Goal: Transaction & Acquisition: Book appointment/travel/reservation

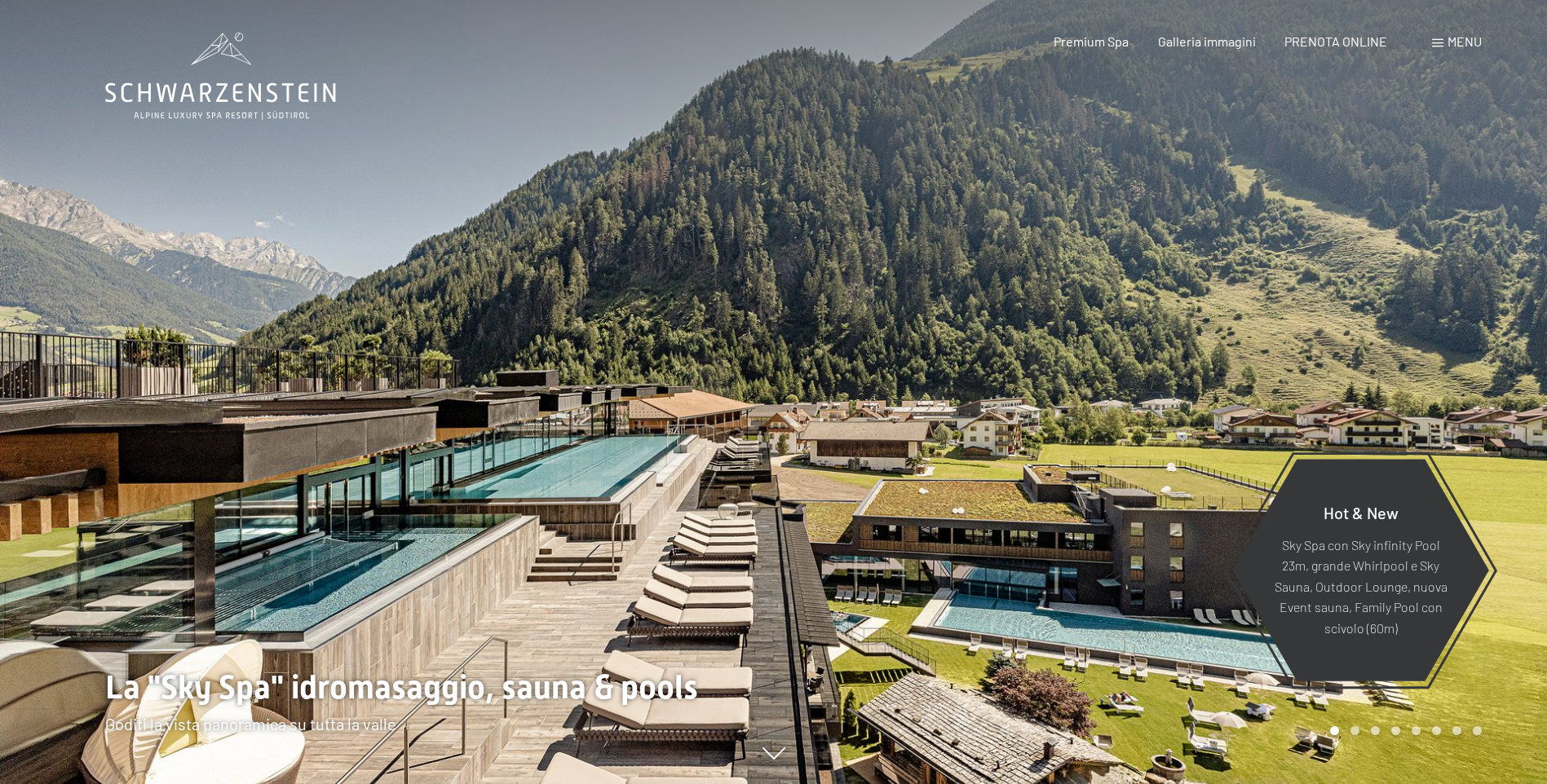
click at [1361, 47] on div "PRENOTA ONLINE" at bounding box center [1335, 41] width 103 height 18
click at [1343, 37] on span "PRENOTA ONLINE" at bounding box center [1335, 39] width 103 height 16
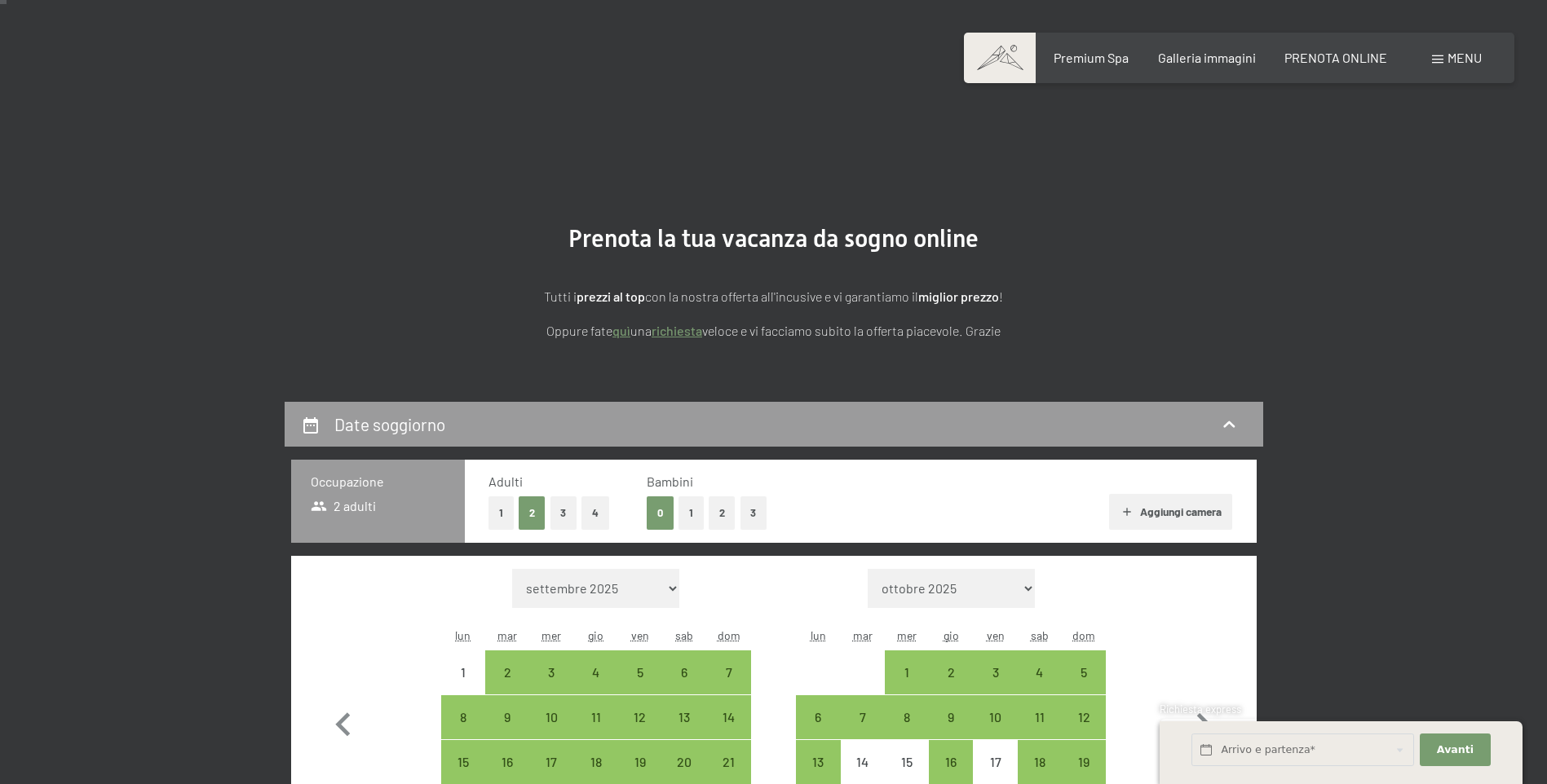
scroll to position [245, 0]
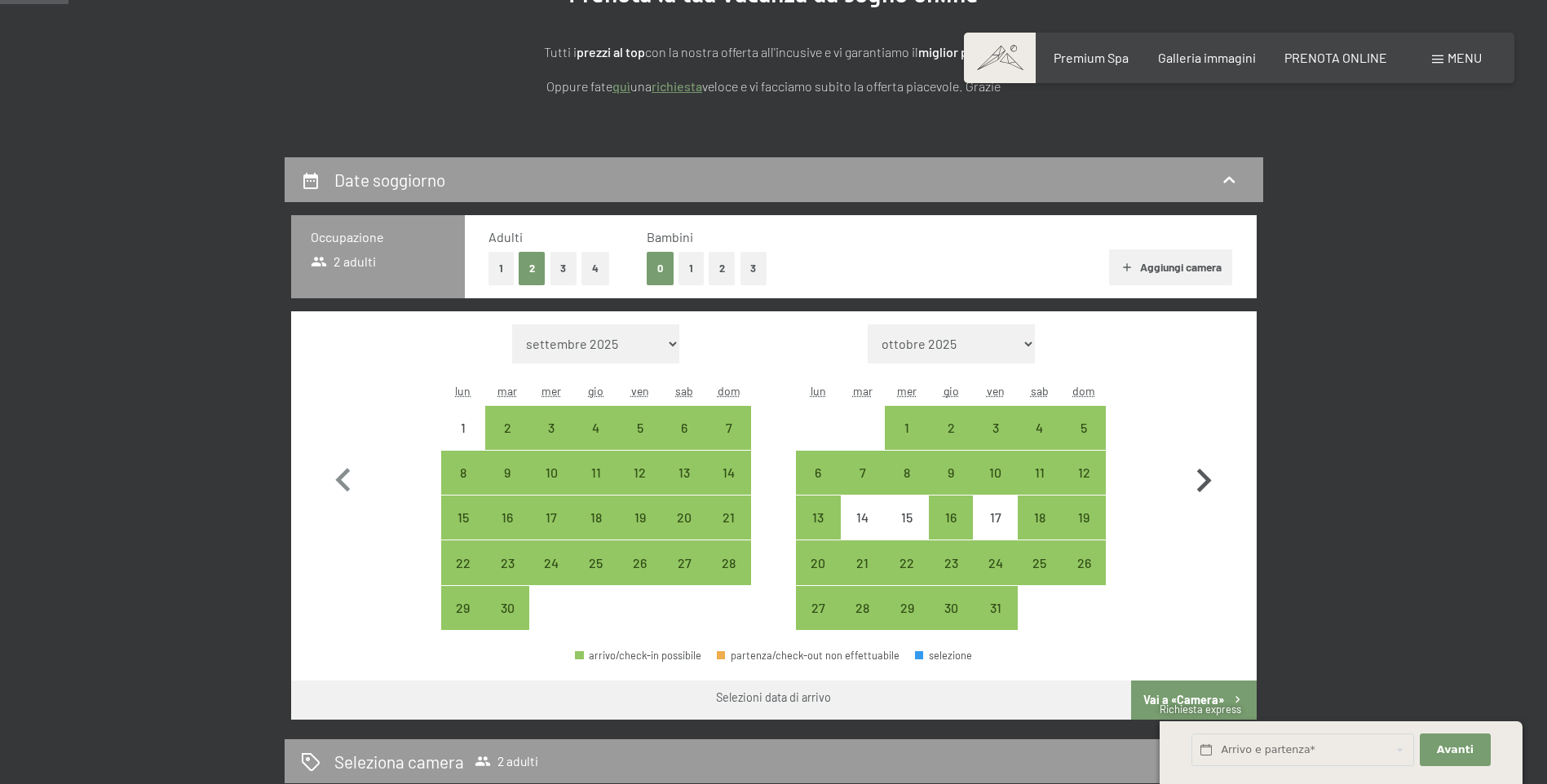
click at [1201, 464] on icon "button" at bounding box center [1204, 481] width 47 height 47
select select "2025-10-01"
select select "2025-11-01"
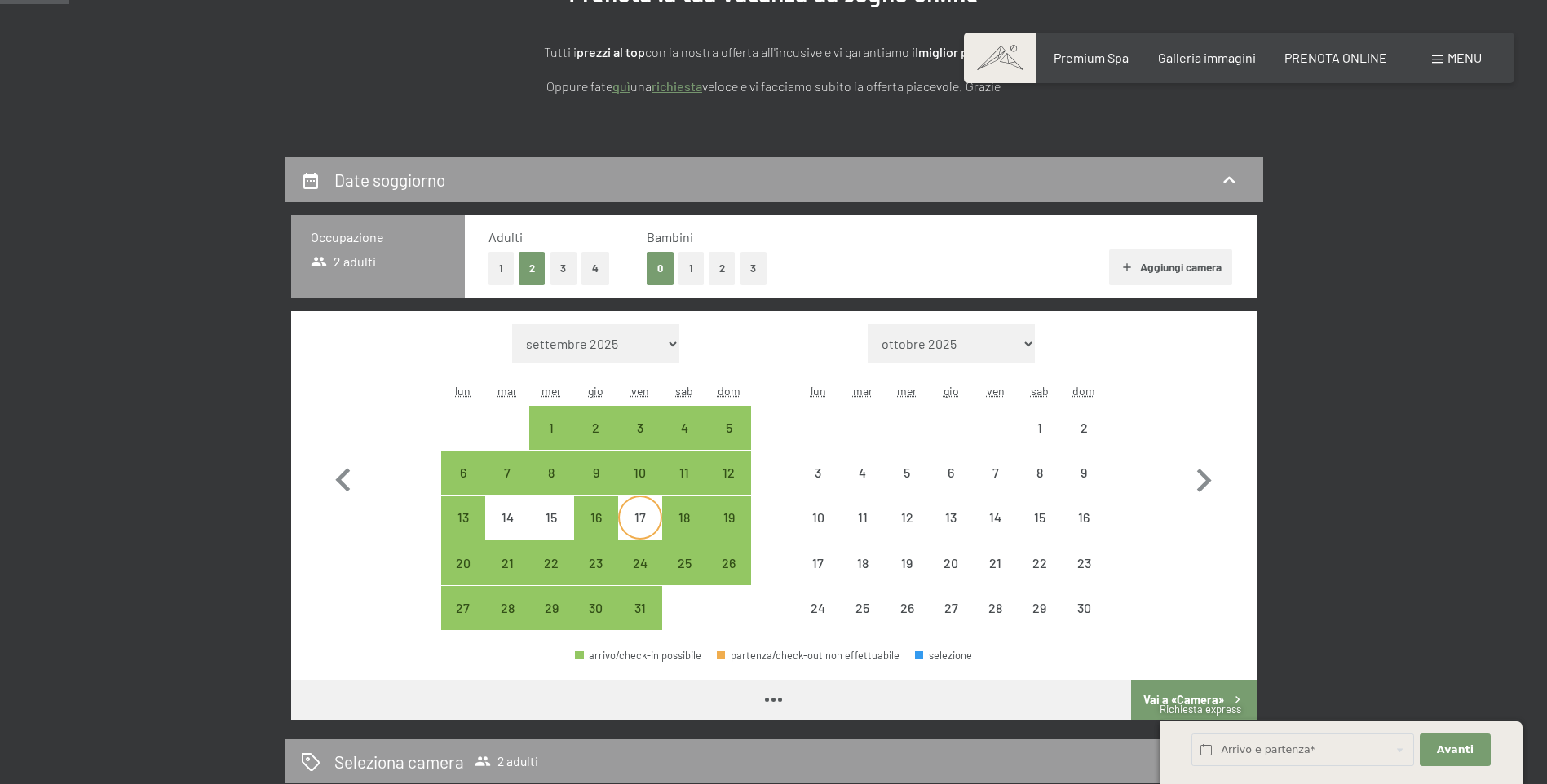
select select "2025-10-01"
select select "2025-11-01"
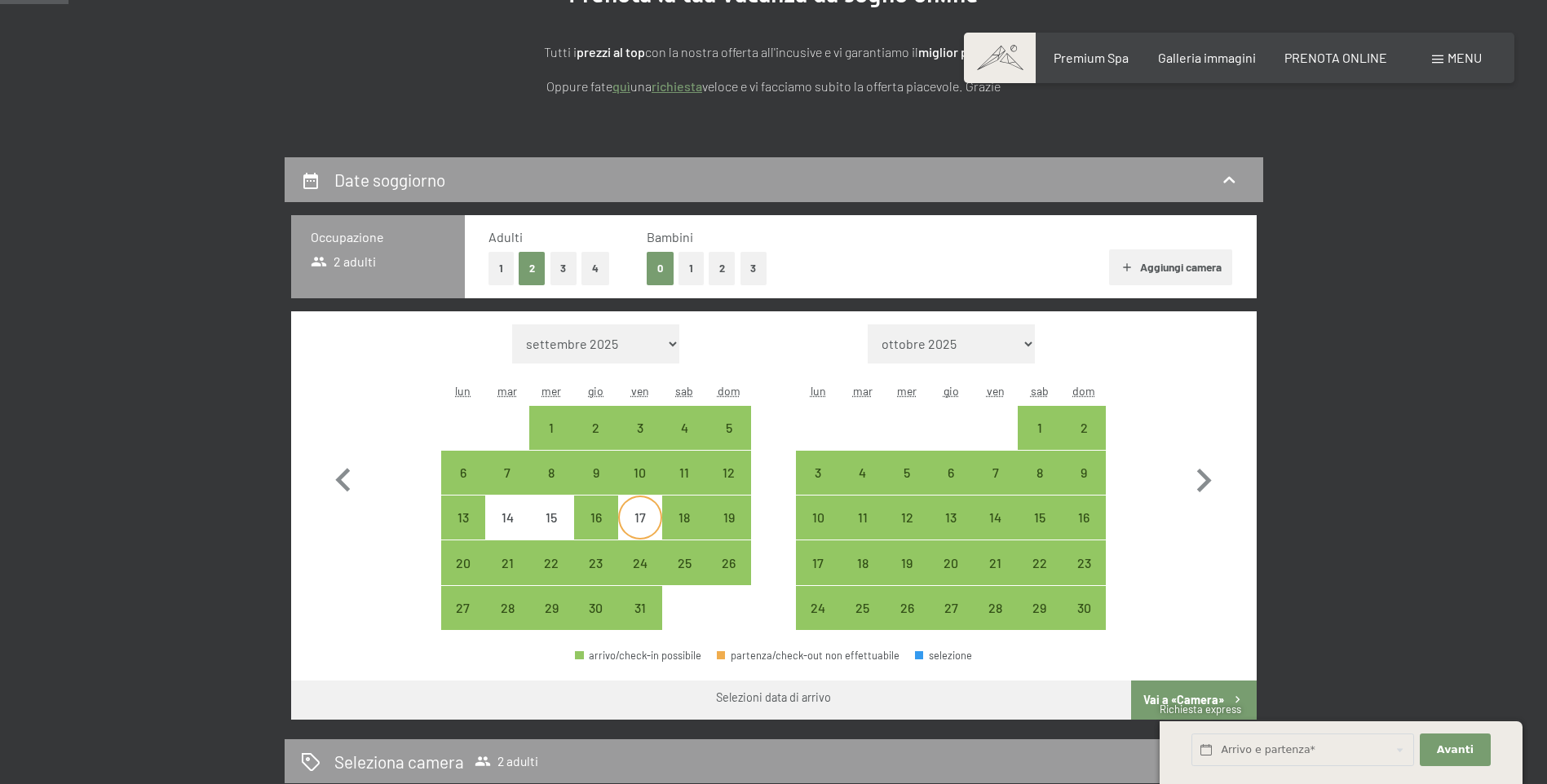
click at [644, 516] on div "17" at bounding box center [640, 531] width 40 height 40
select select "2025-10-01"
select select "2025-11-01"
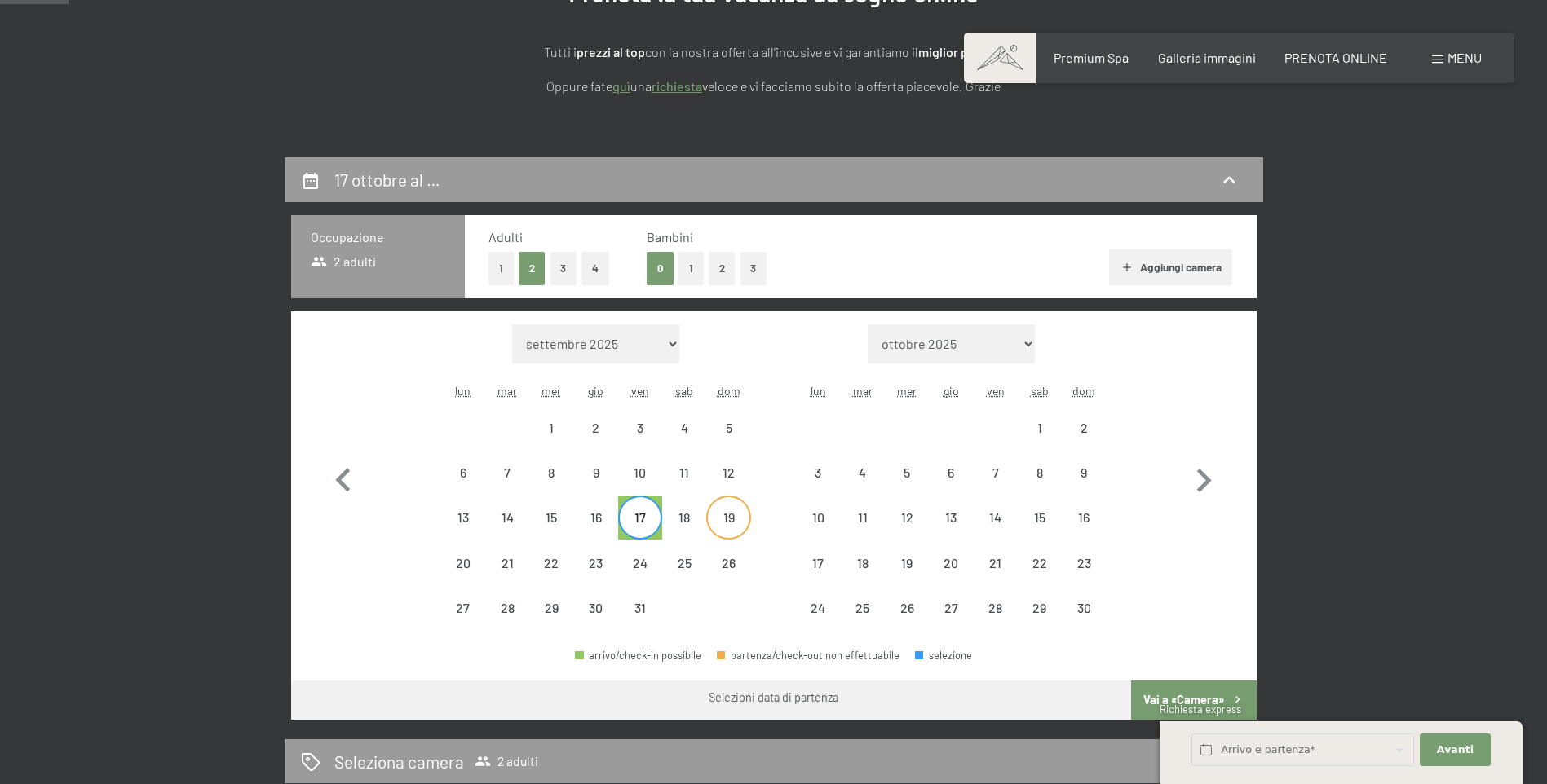
click at [716, 517] on div "19" at bounding box center [728, 531] width 40 height 40
select select "2025-10-01"
select select "2025-11-01"
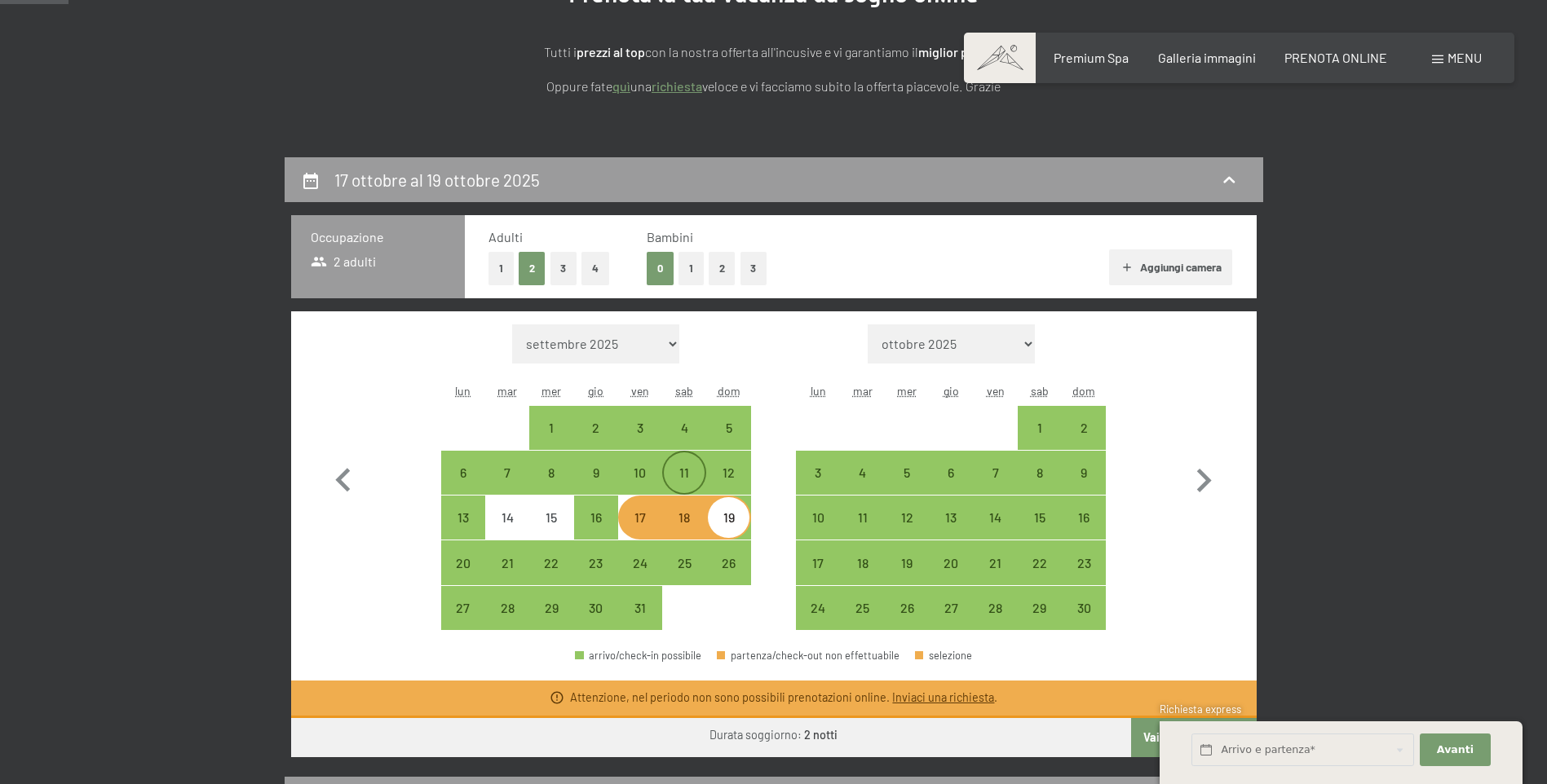
drag, startPoint x: 636, startPoint y: 468, endPoint x: 679, endPoint y: 472, distance: 43.2
click at [636, 469] on div "10" at bounding box center [640, 486] width 40 height 40
select select "2025-10-01"
select select "2025-11-01"
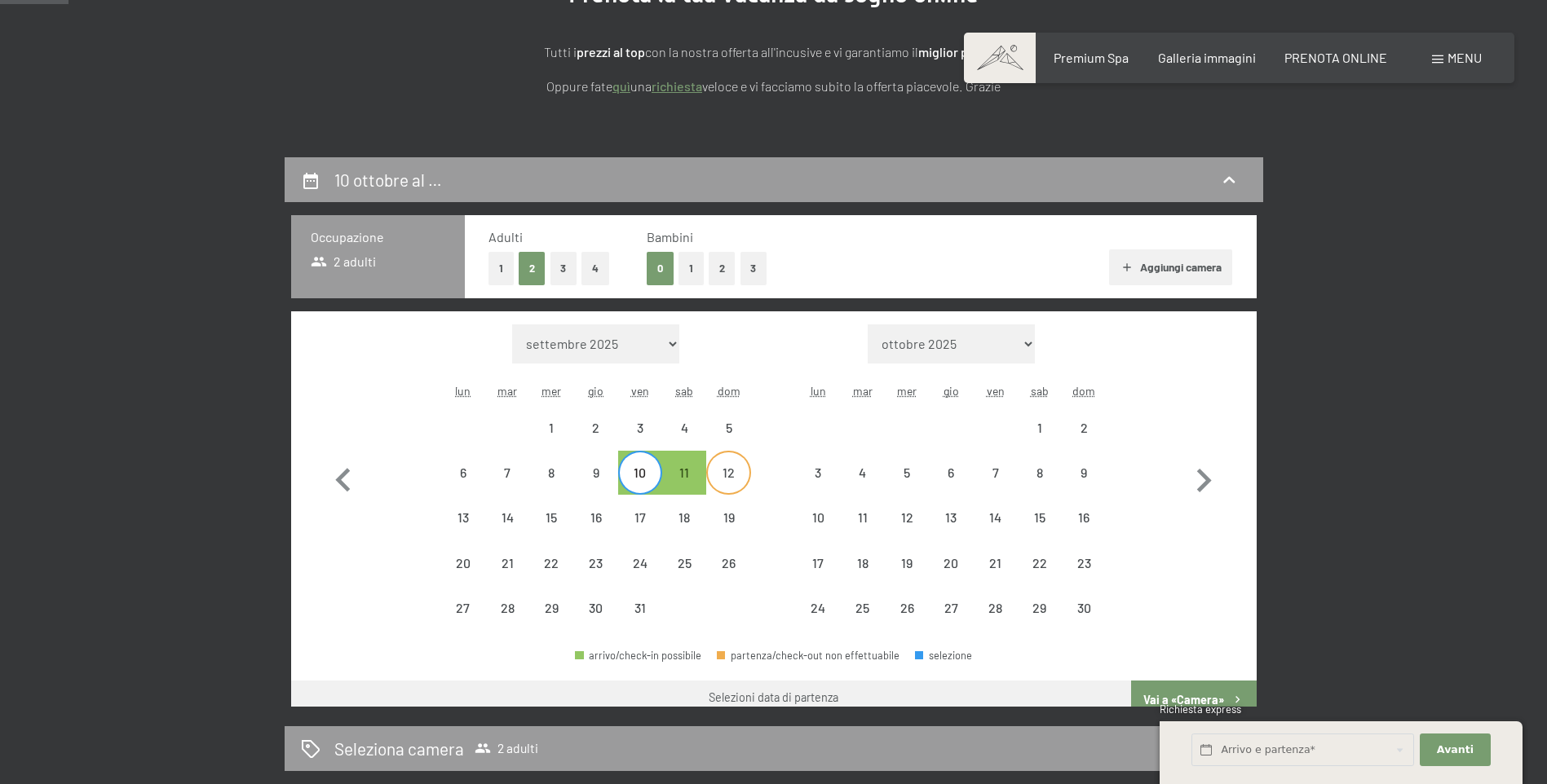
click at [741, 472] on div "12" at bounding box center [728, 486] width 40 height 40
select select "2025-10-01"
select select "2025-11-01"
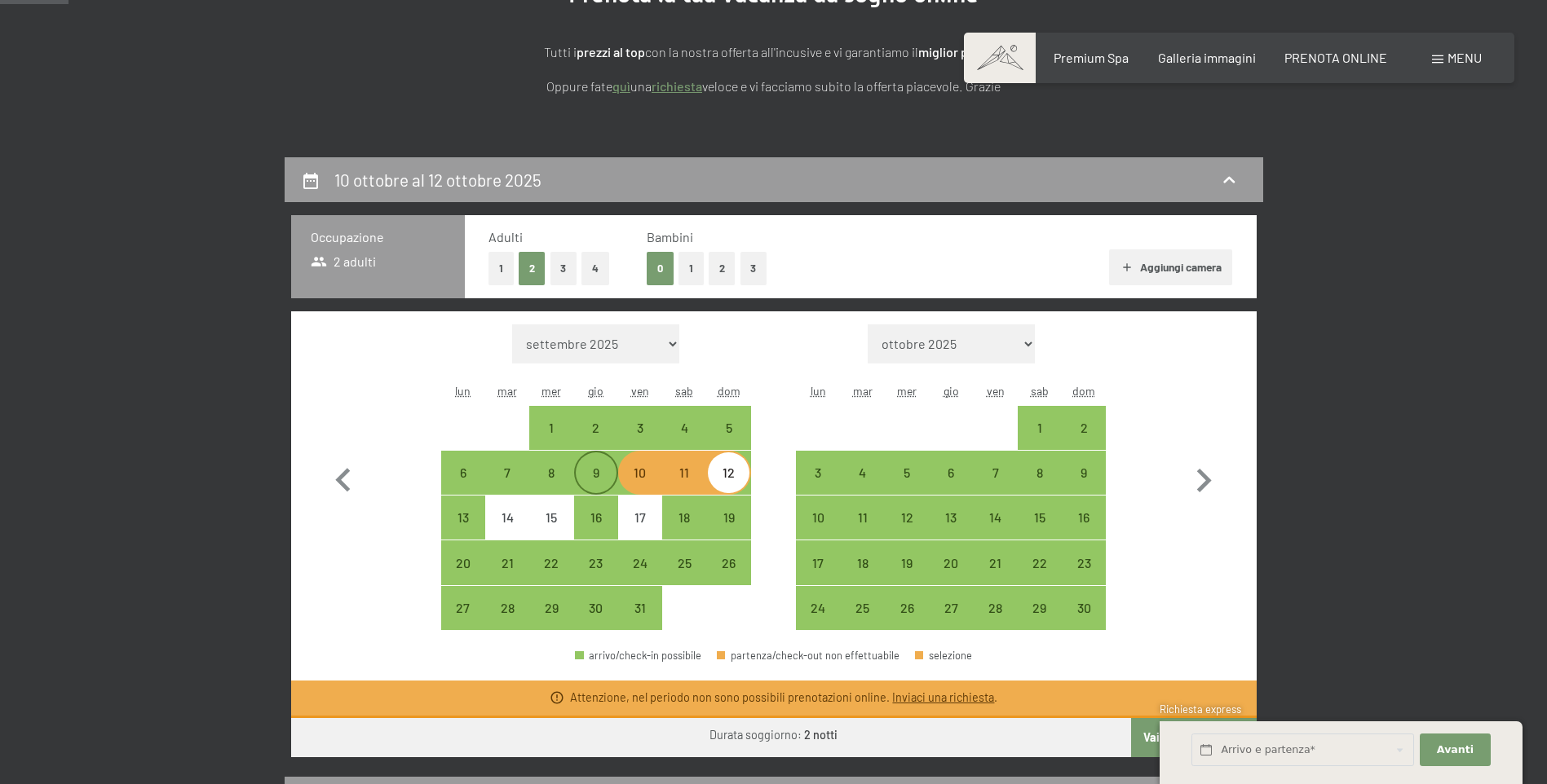
click at [598, 472] on div "9" at bounding box center [596, 486] width 40 height 40
select select "2025-10-01"
select select "2025-11-01"
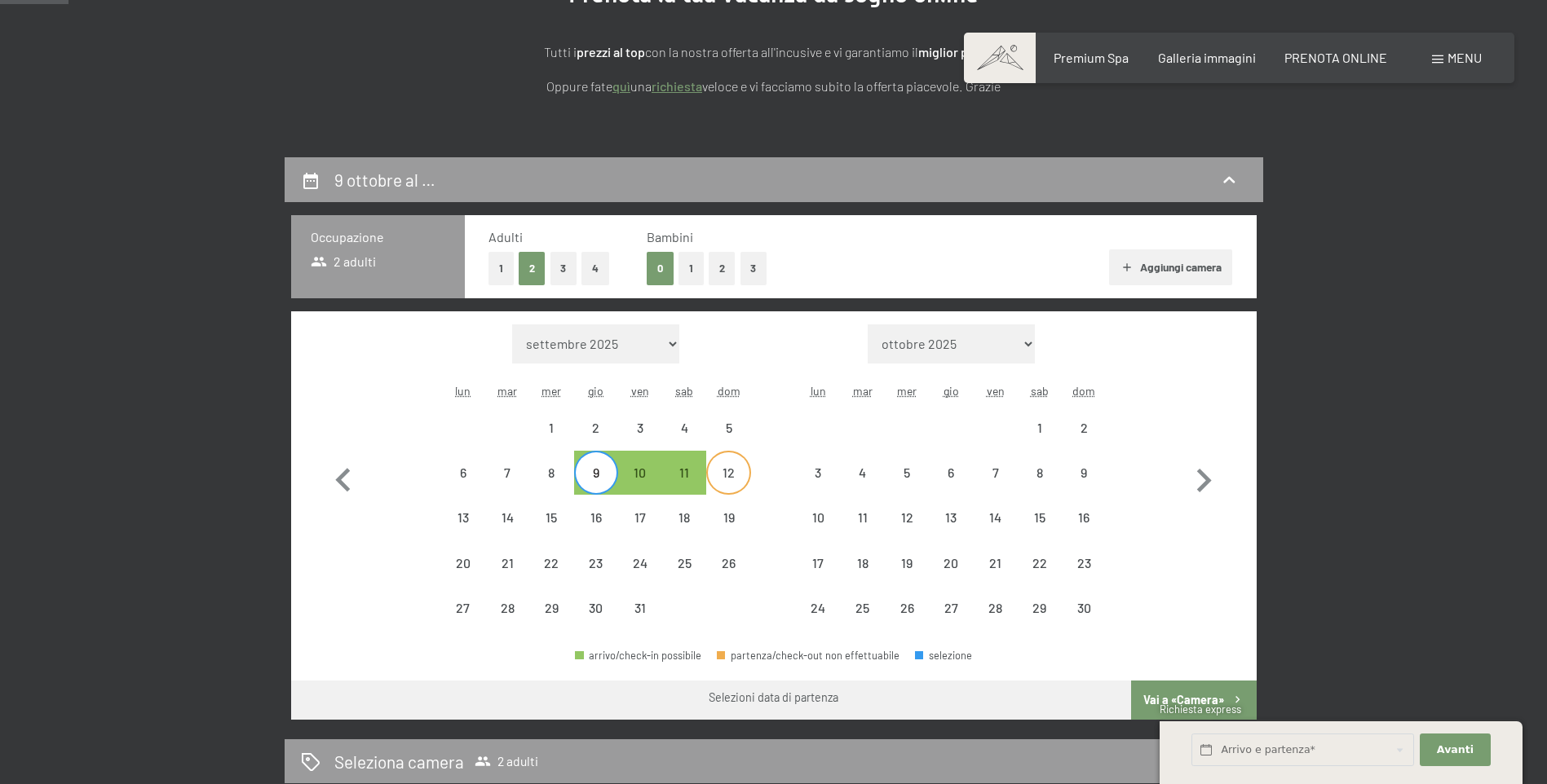
click at [713, 478] on div "12" at bounding box center [728, 486] width 40 height 40
select select "2025-10-01"
select select "2025-11-01"
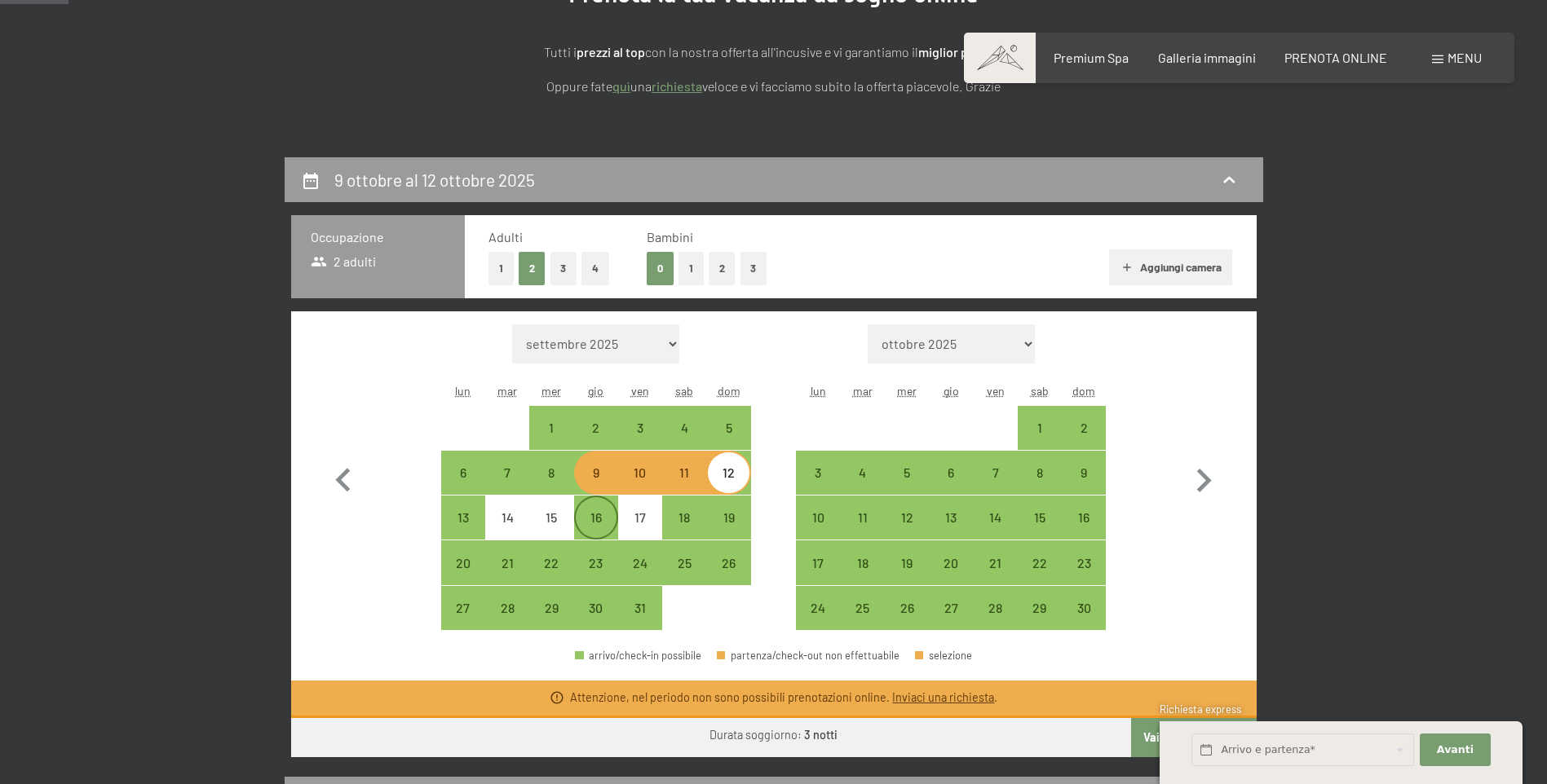
click at [608, 521] on div "16" at bounding box center [596, 531] width 40 height 40
select select "2025-10-01"
select select "2025-11-01"
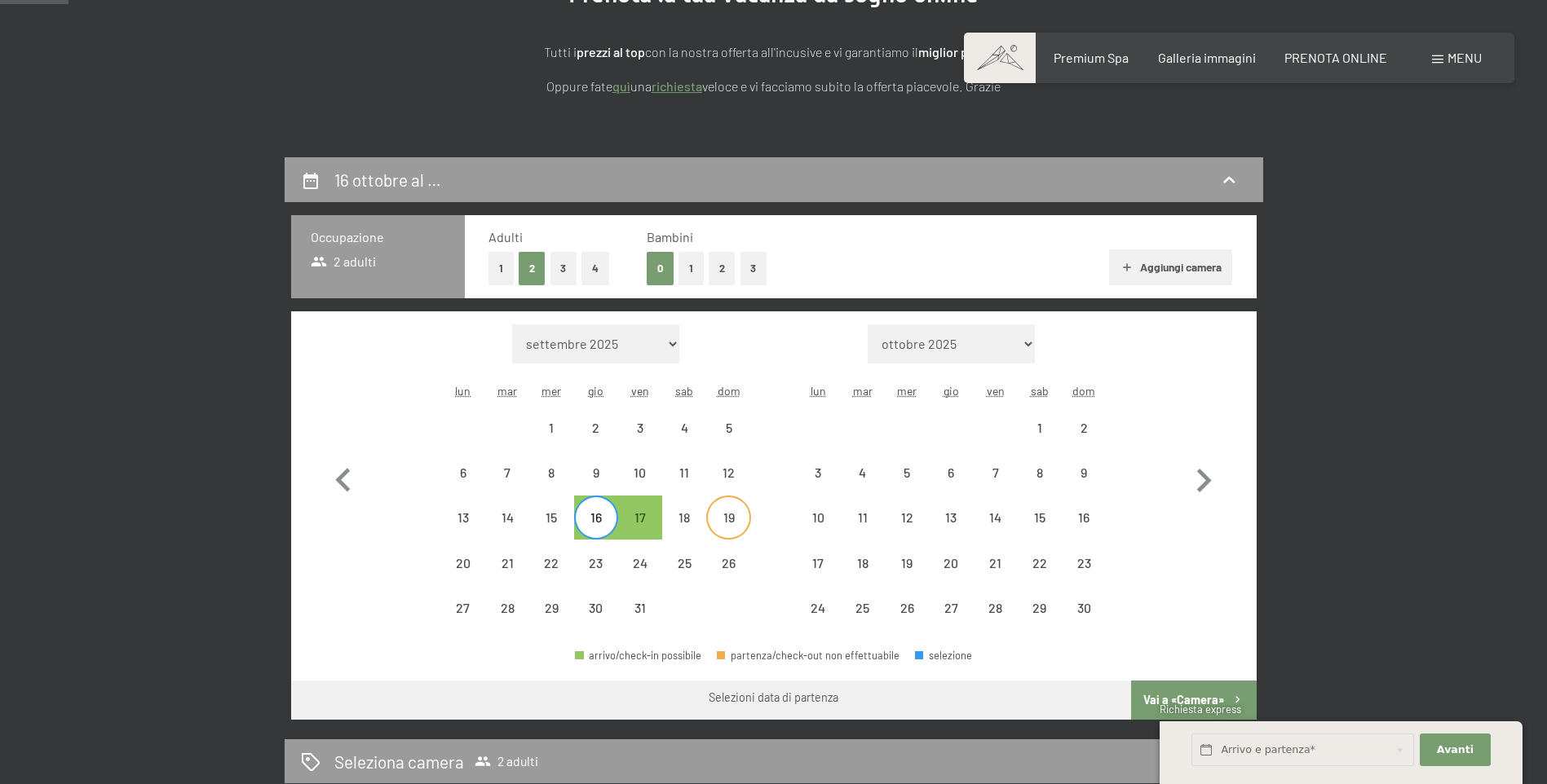
click at [719, 521] on div "19" at bounding box center [728, 531] width 40 height 40
select select "2025-10-01"
select select "2025-11-01"
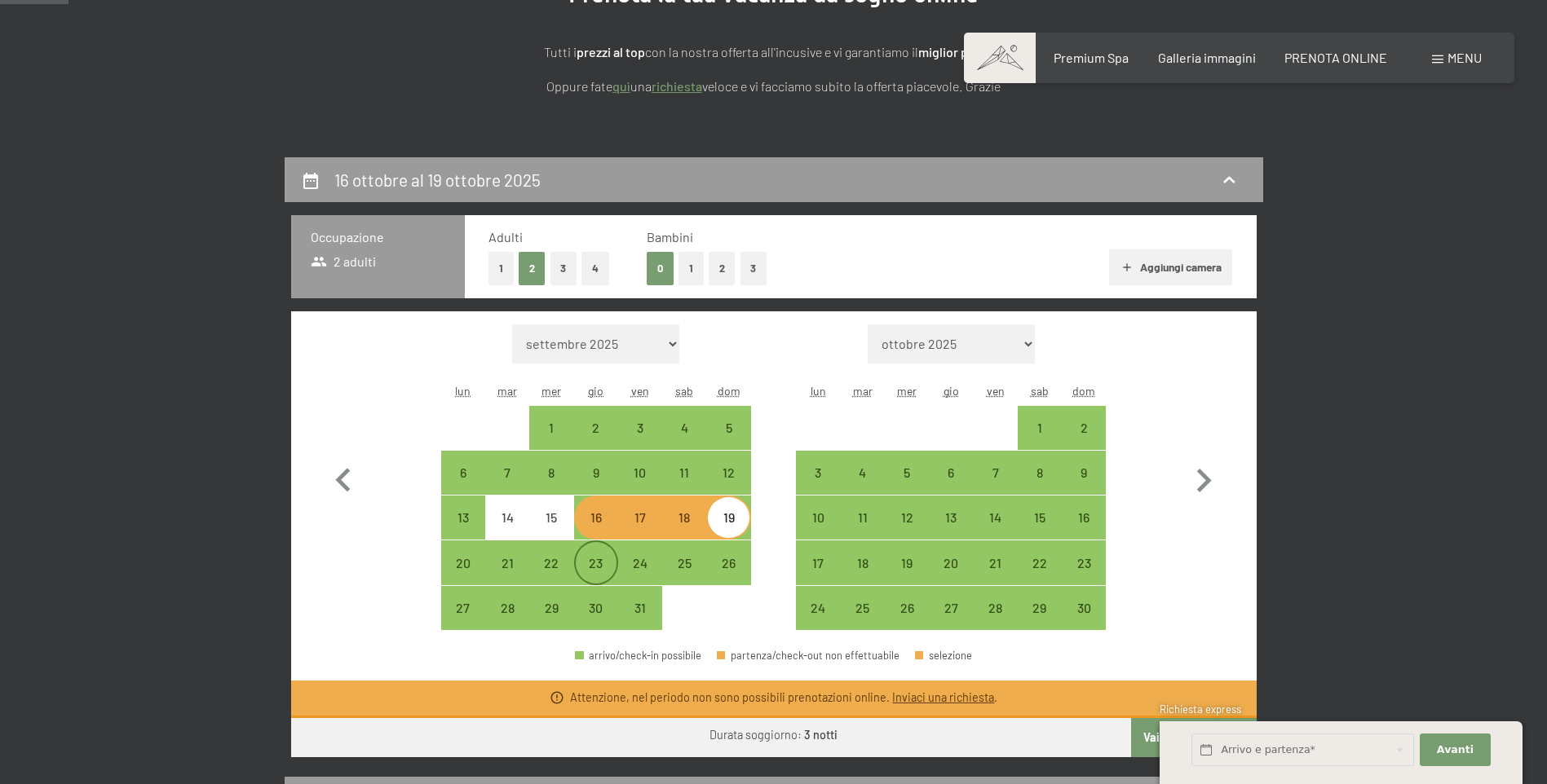
click at [604, 562] on div "23" at bounding box center [596, 577] width 40 height 40
select select "2025-10-01"
select select "2025-11-01"
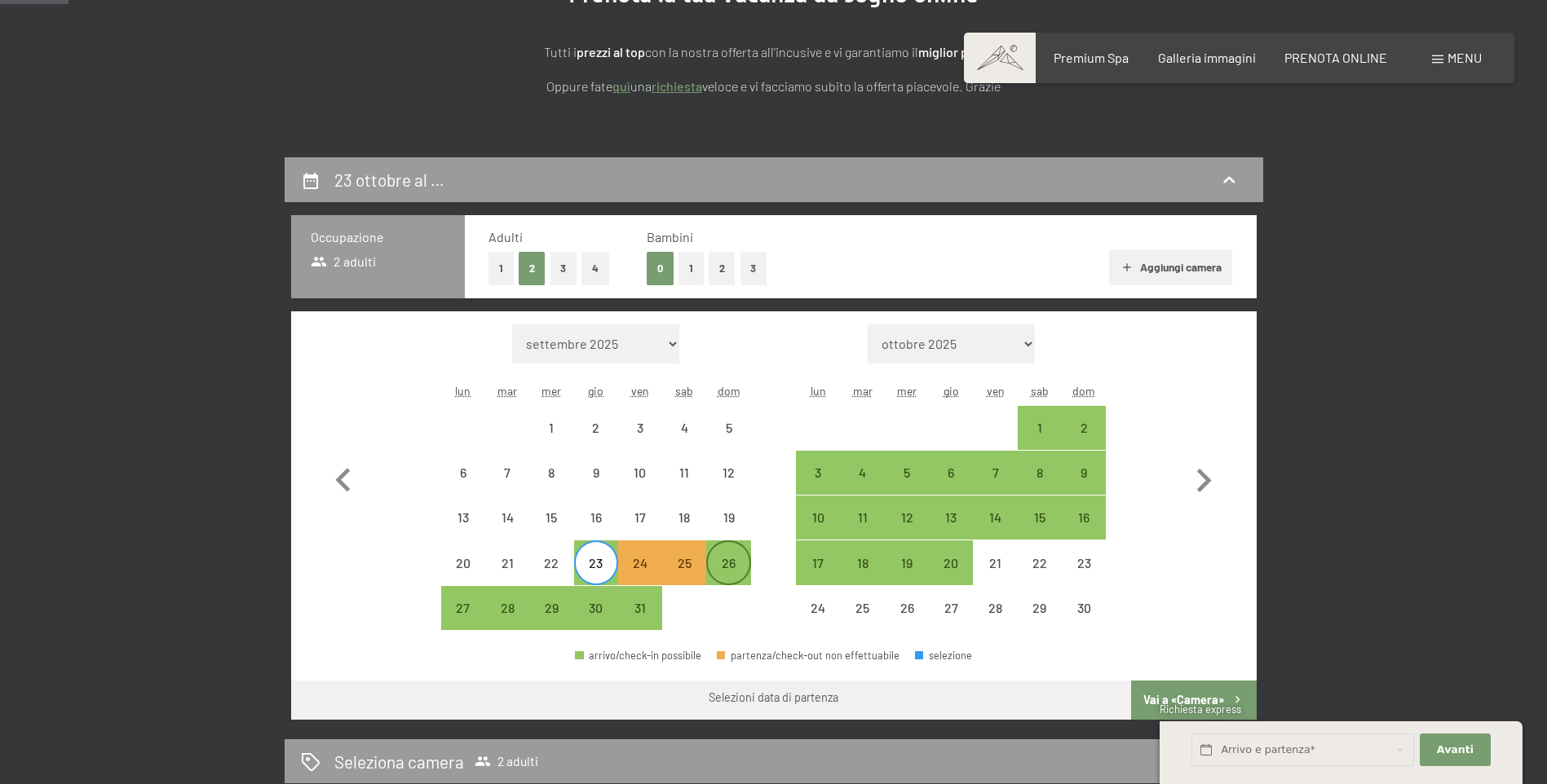
click at [726, 563] on div "26" at bounding box center [728, 577] width 40 height 40
select select "2025-10-01"
select select "2025-11-01"
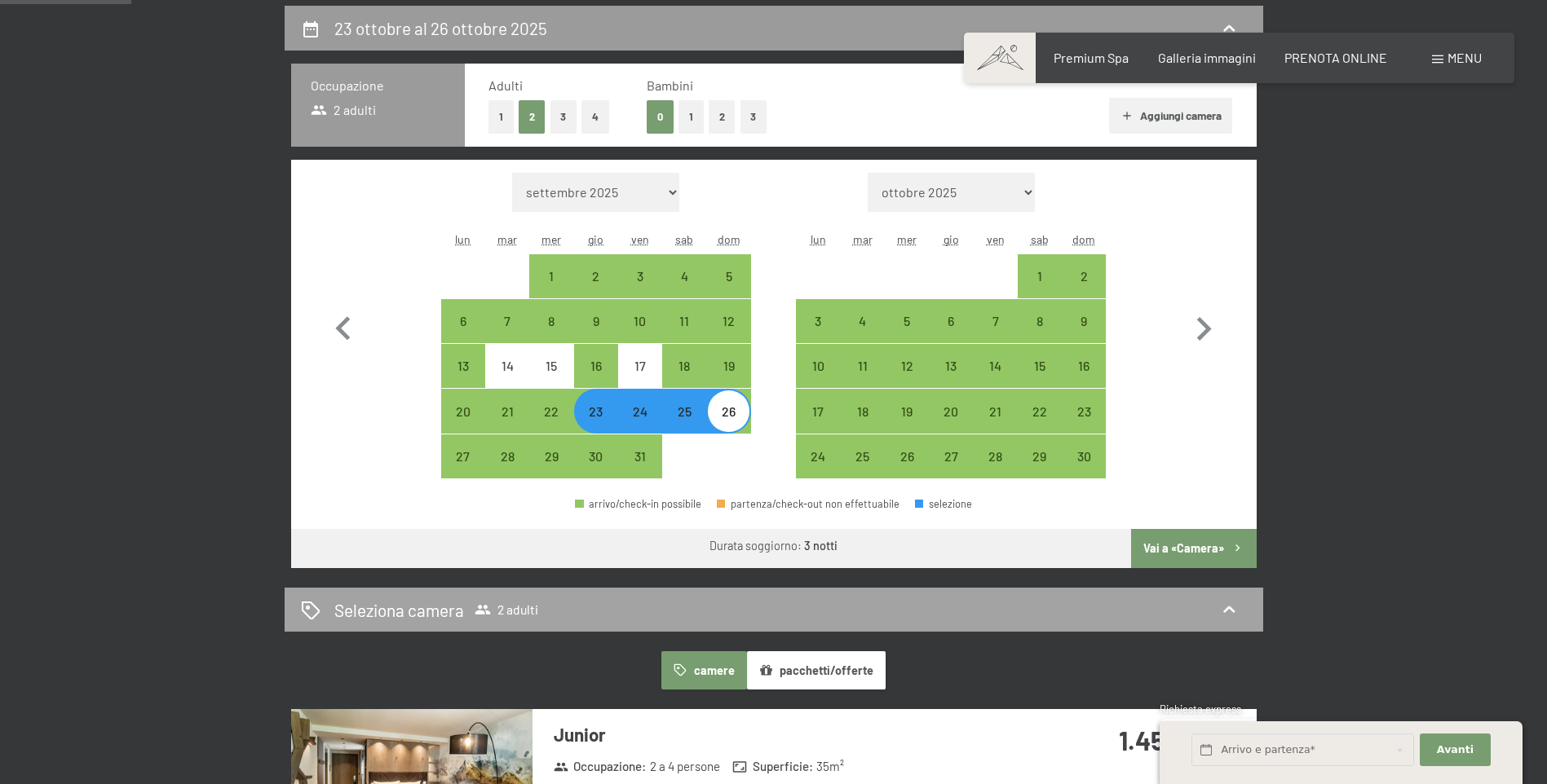
scroll to position [407, 0]
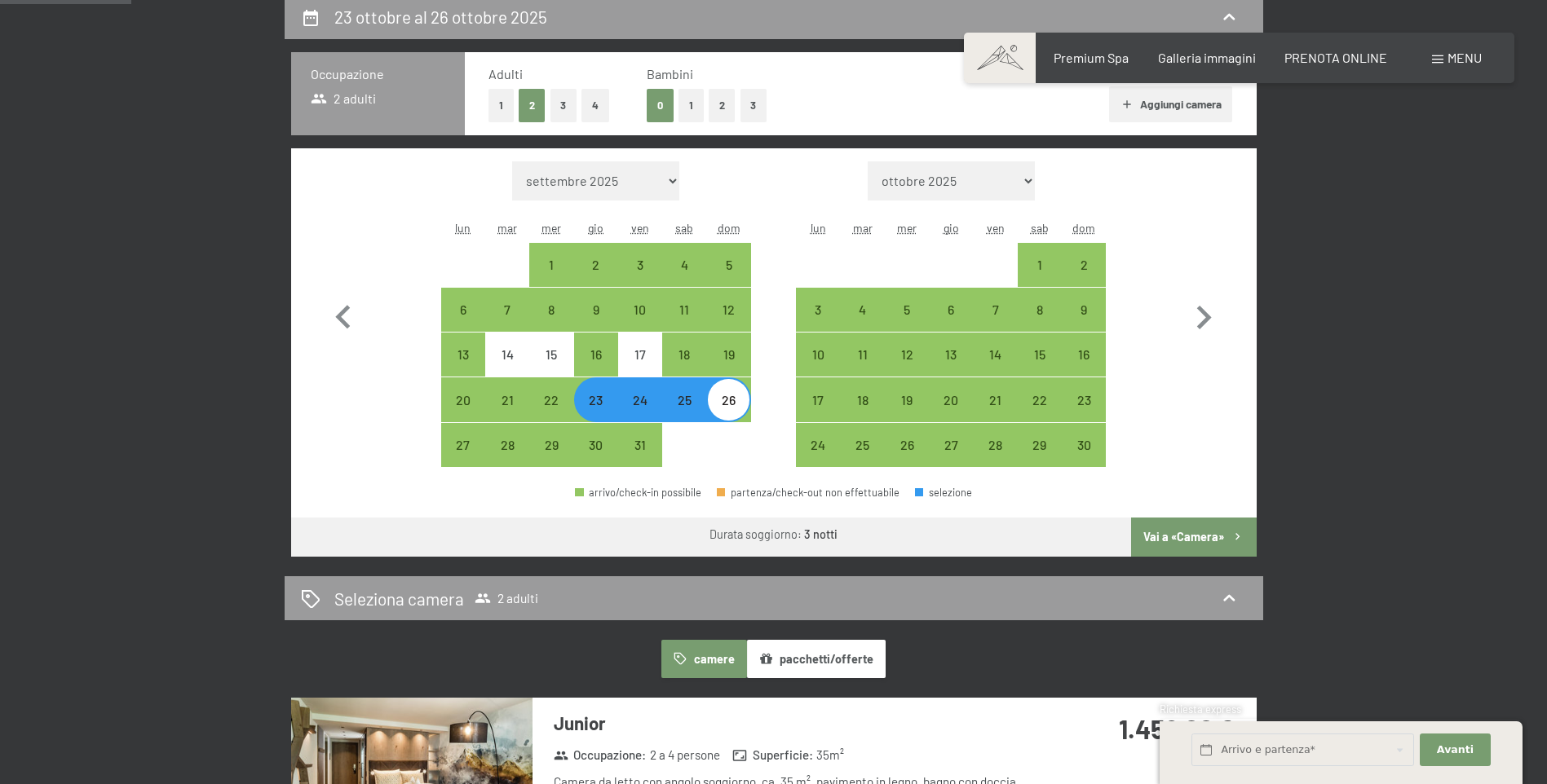
click at [1176, 529] on button "Vai a «Camera»" at bounding box center [1194, 536] width 125 height 40
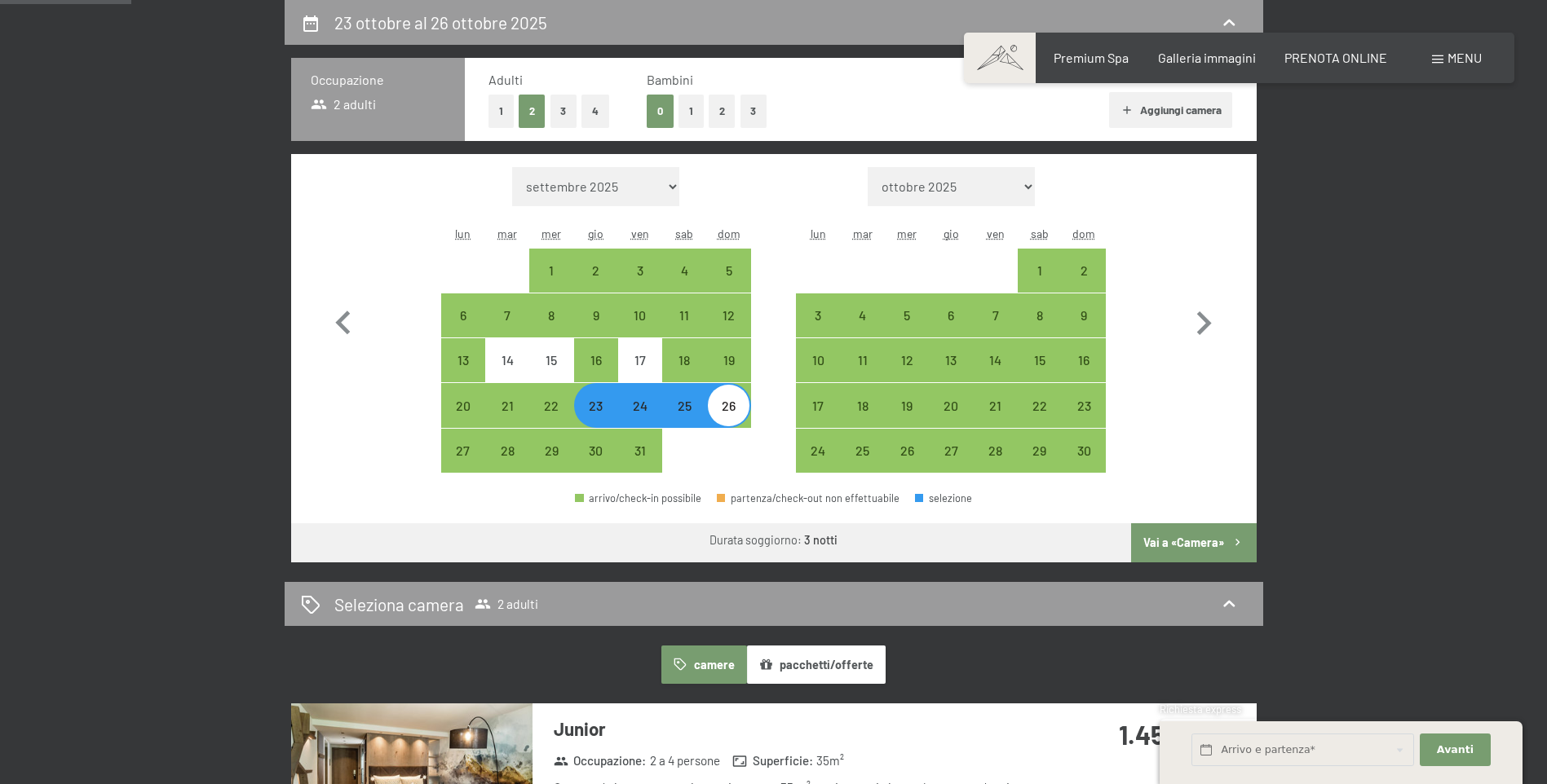
select select "2025-10-01"
select select "2025-11-01"
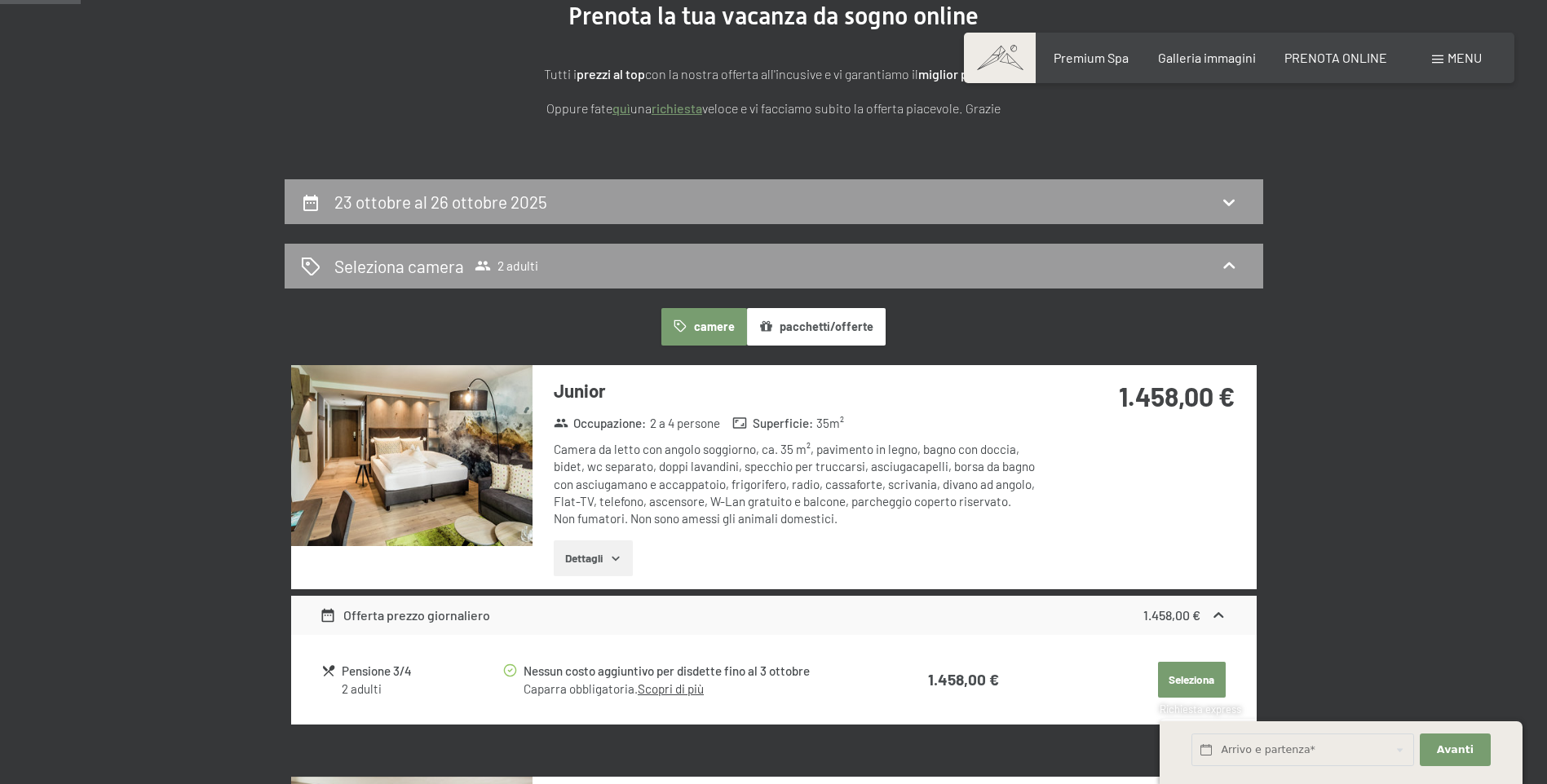
scroll to position [0, 0]
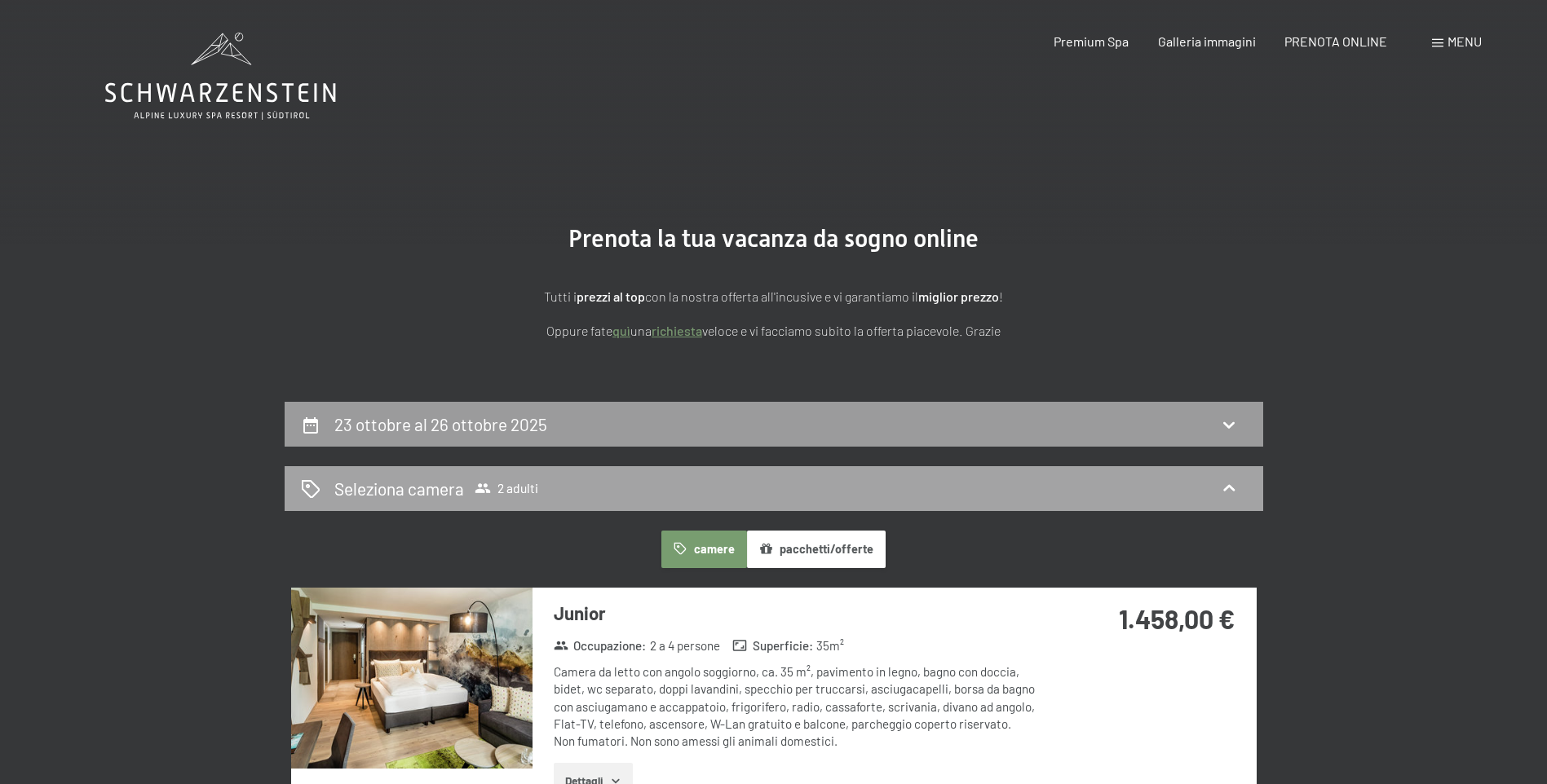
click at [611, 487] on div "Seleziona camera 2 adulti" at bounding box center [774, 488] width 946 height 24
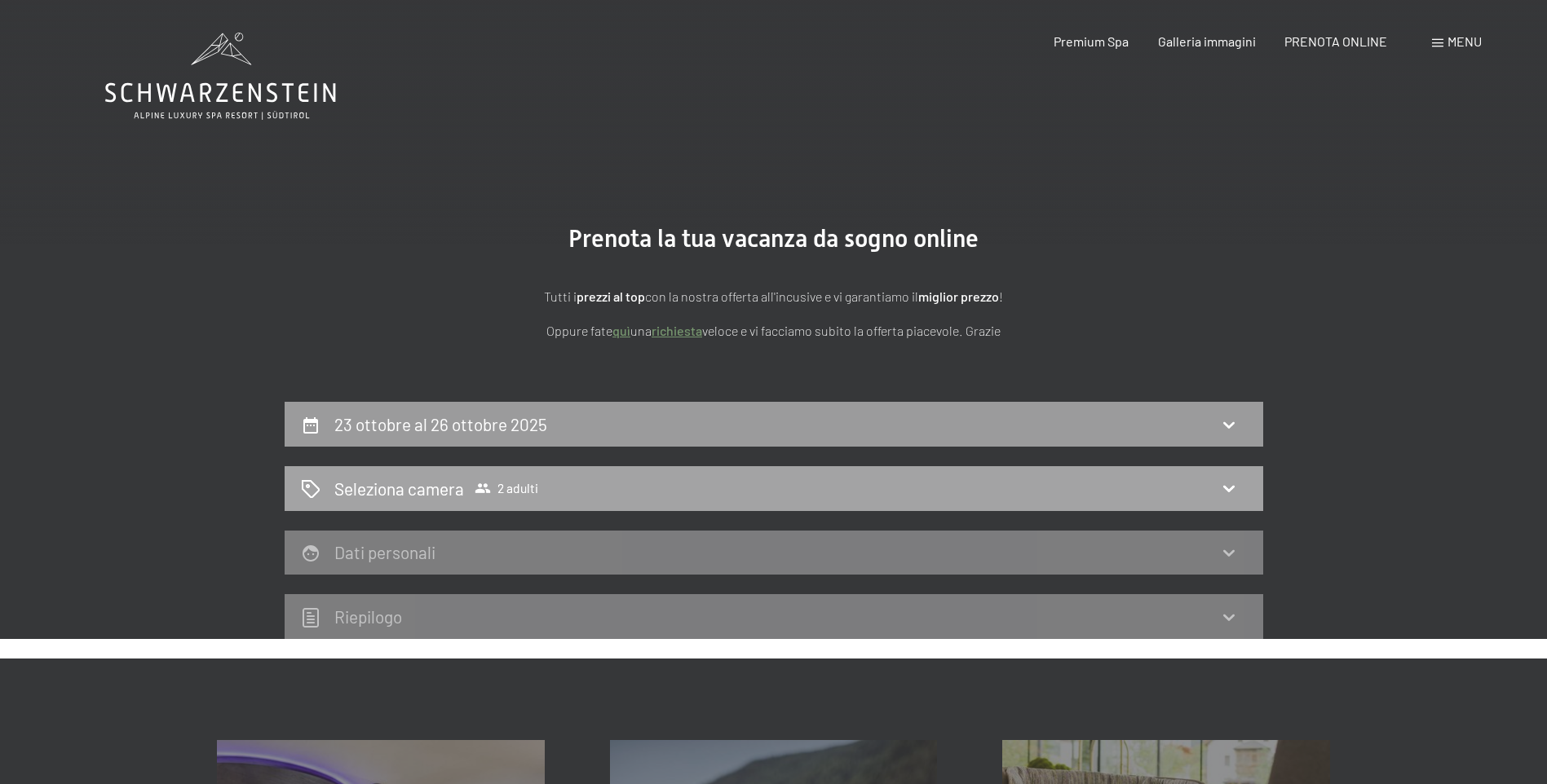
click at [481, 495] on icon at bounding box center [482, 488] width 17 height 17
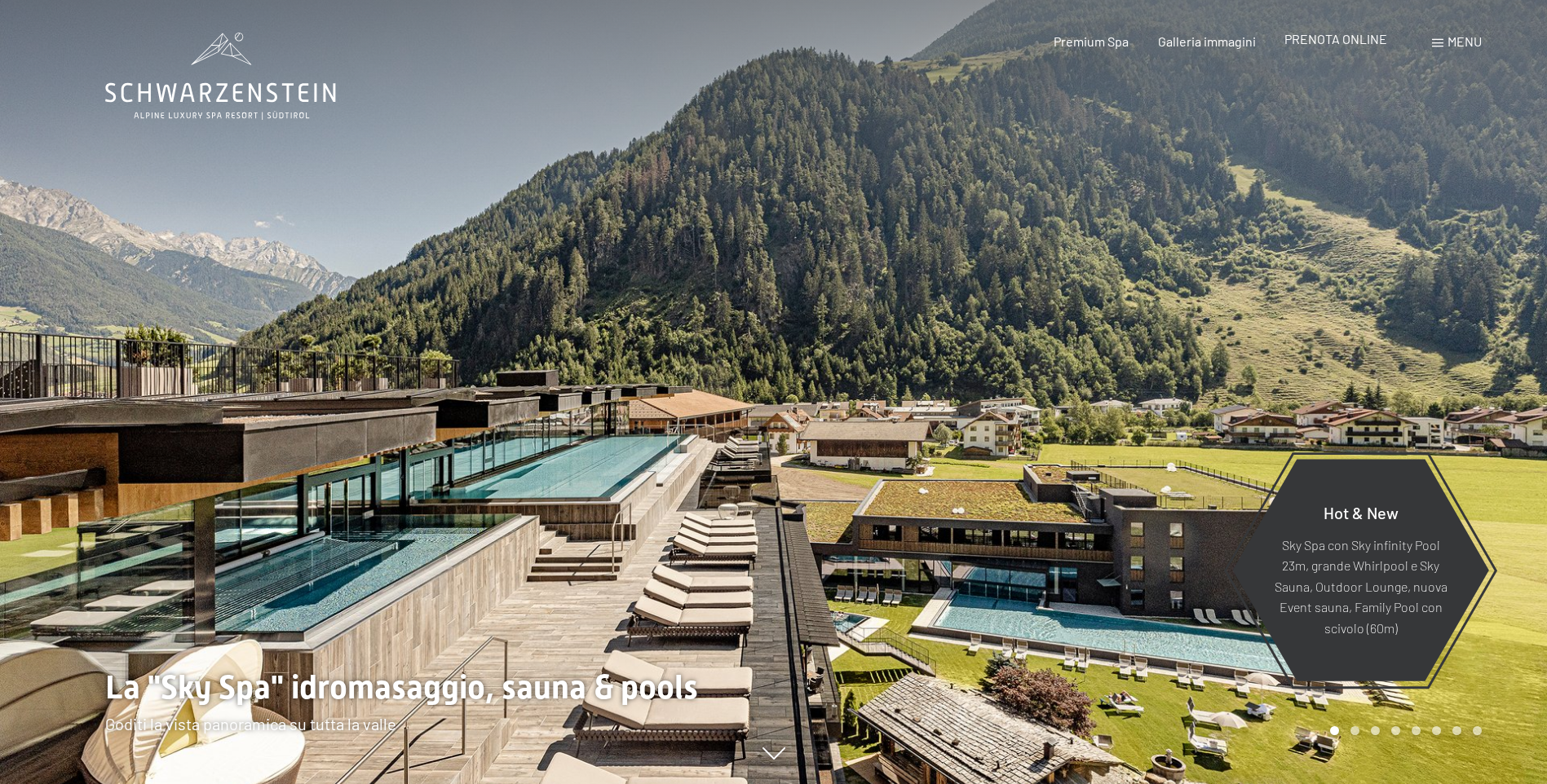
click at [1363, 39] on span "PRENOTA ONLINE" at bounding box center [1335, 39] width 103 height 16
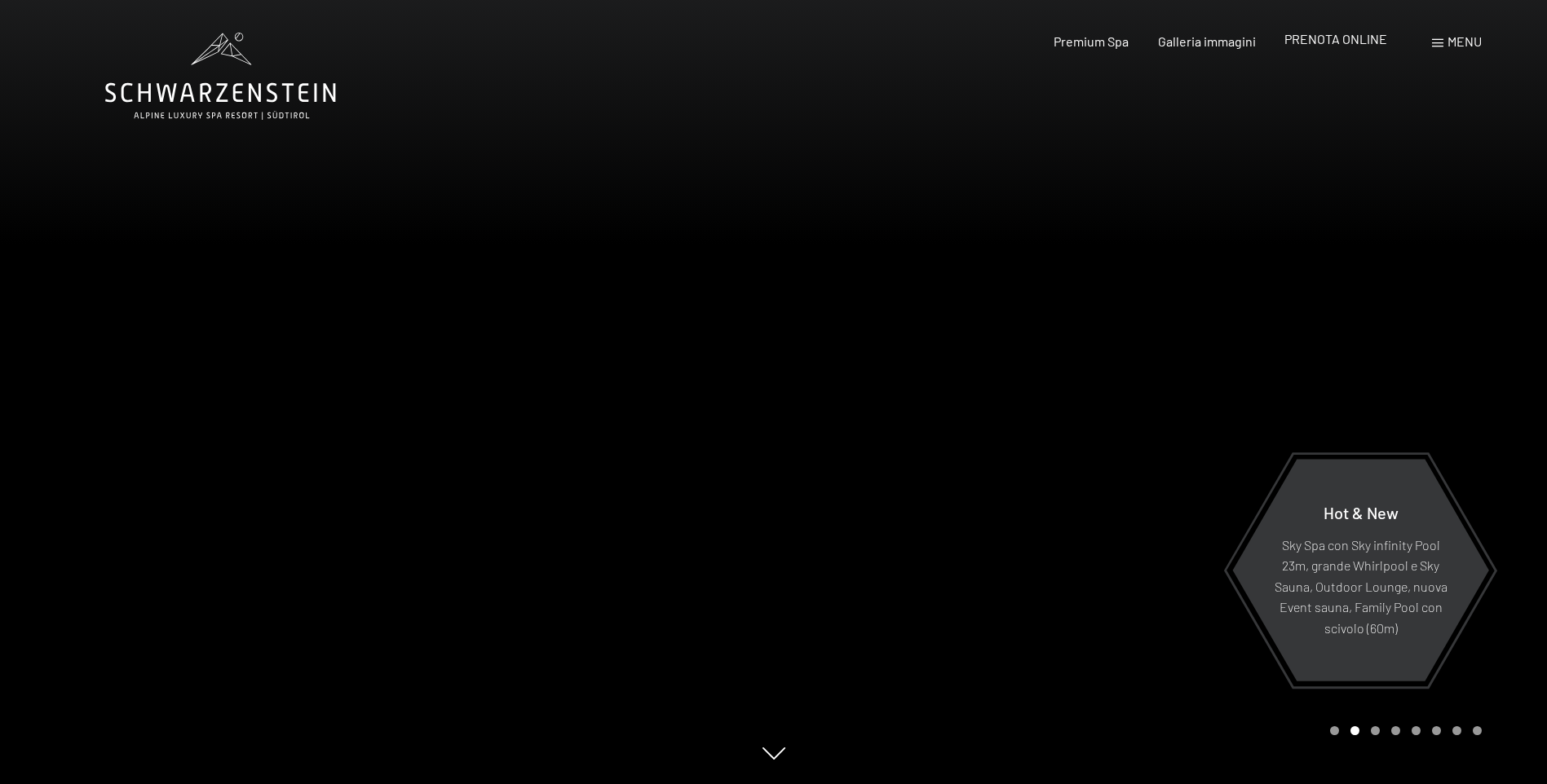
click at [1358, 40] on span "PRENOTA ONLINE" at bounding box center [1335, 39] width 103 height 16
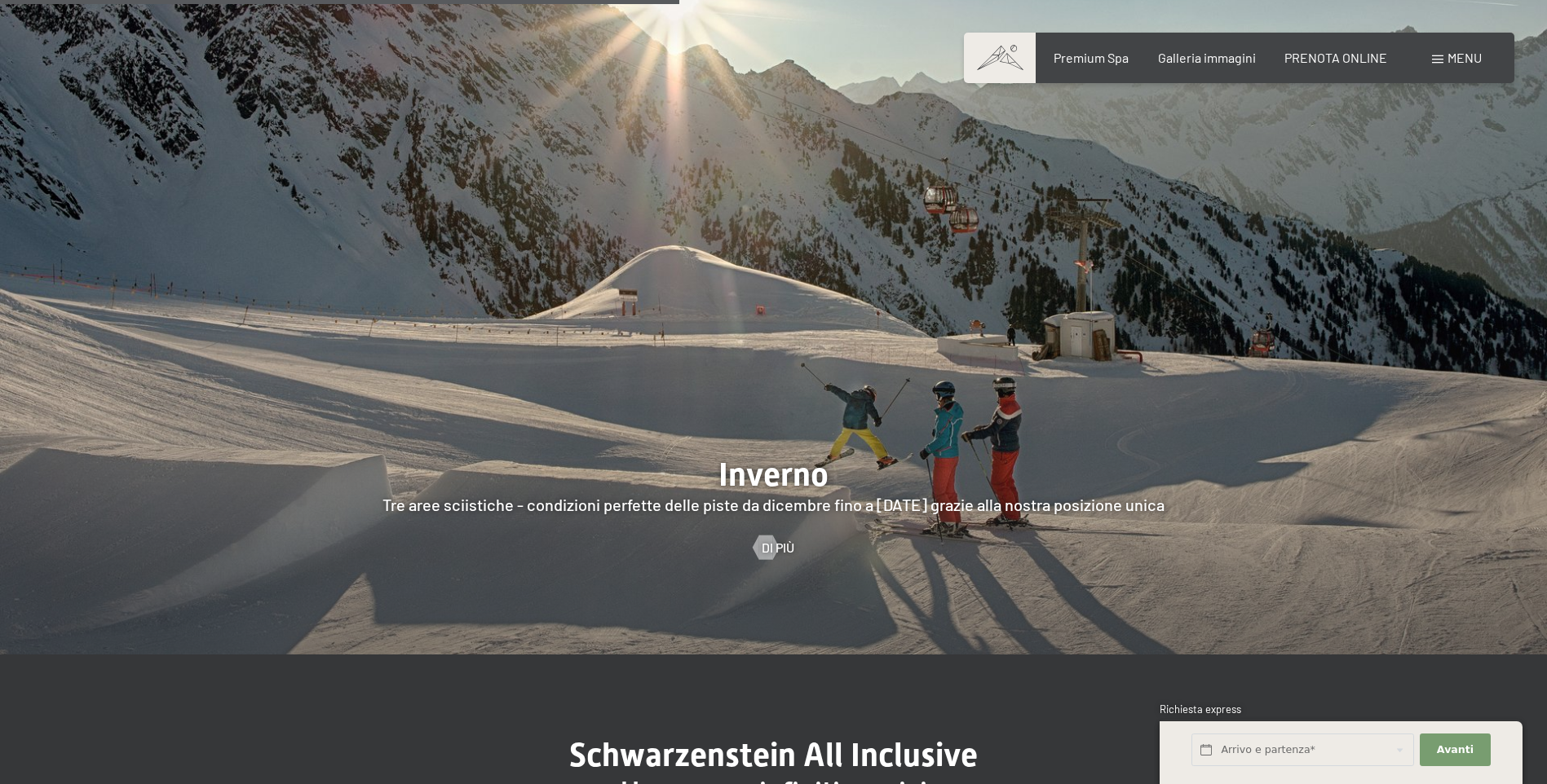
scroll to position [4319, 0]
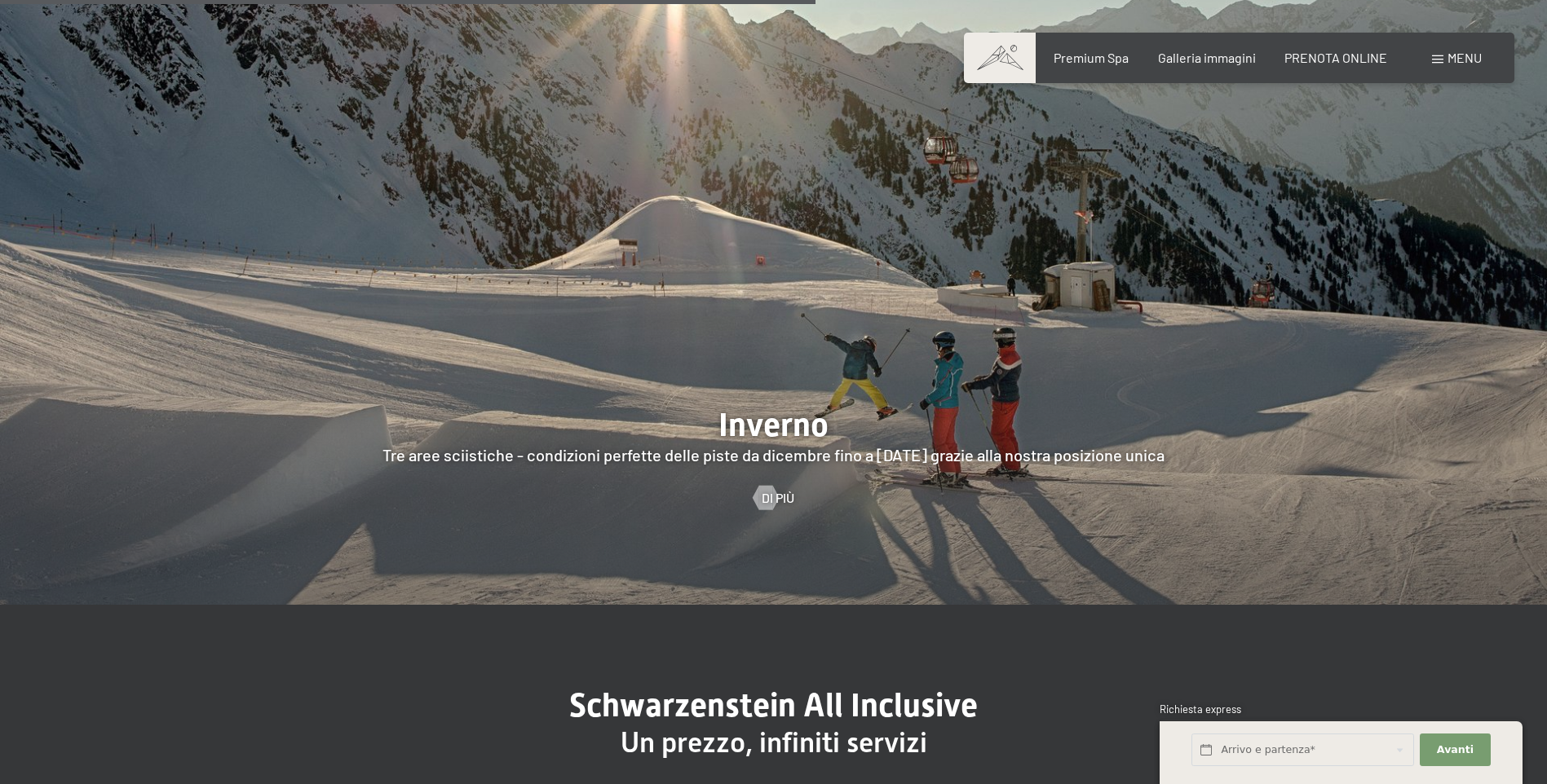
click at [712, 363] on div at bounding box center [773, 274] width 1547 height 662
click at [770, 486] on div at bounding box center [765, 498] width 14 height 25
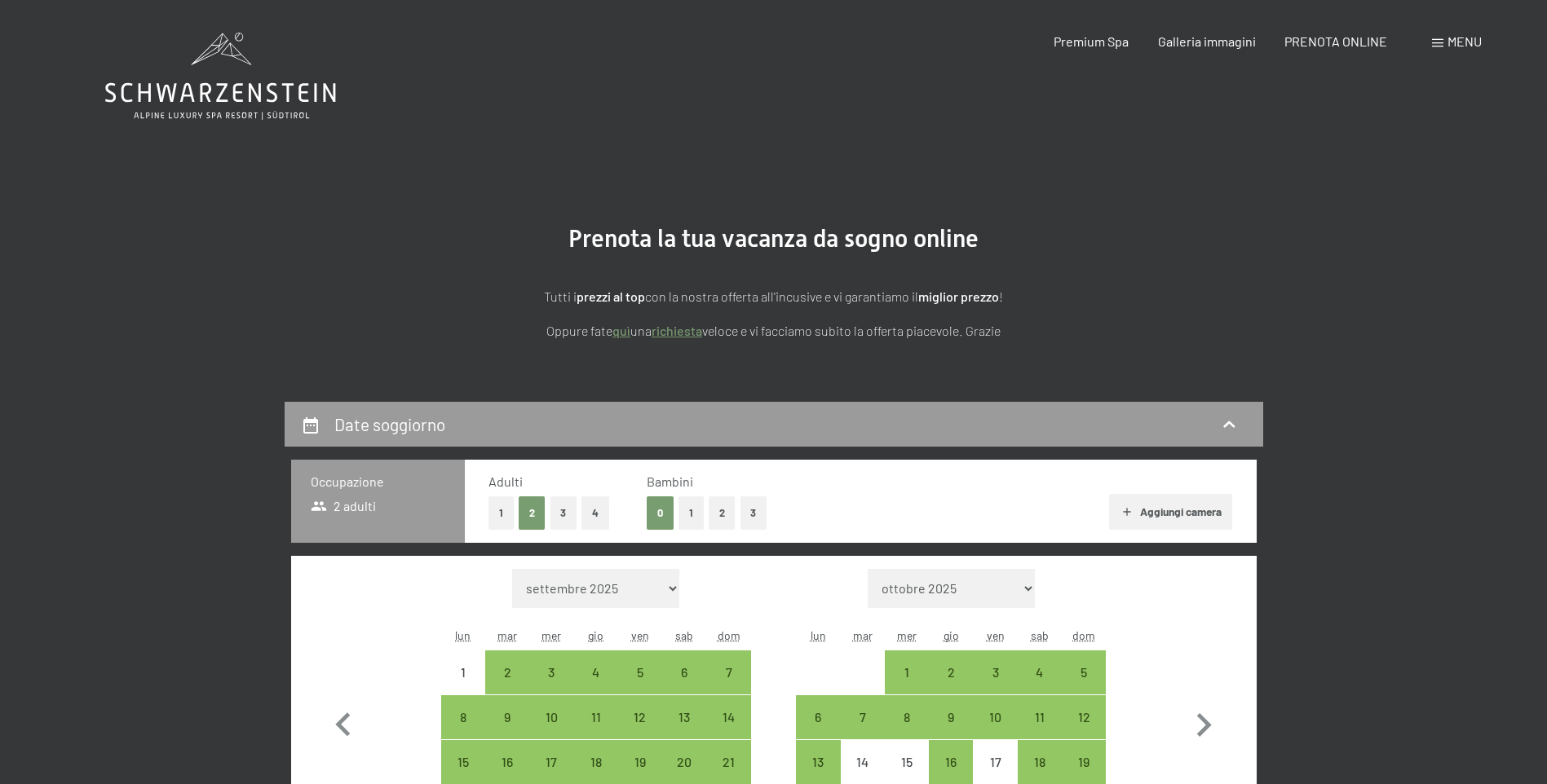
click at [600, 513] on button "4" at bounding box center [596, 513] width 28 height 33
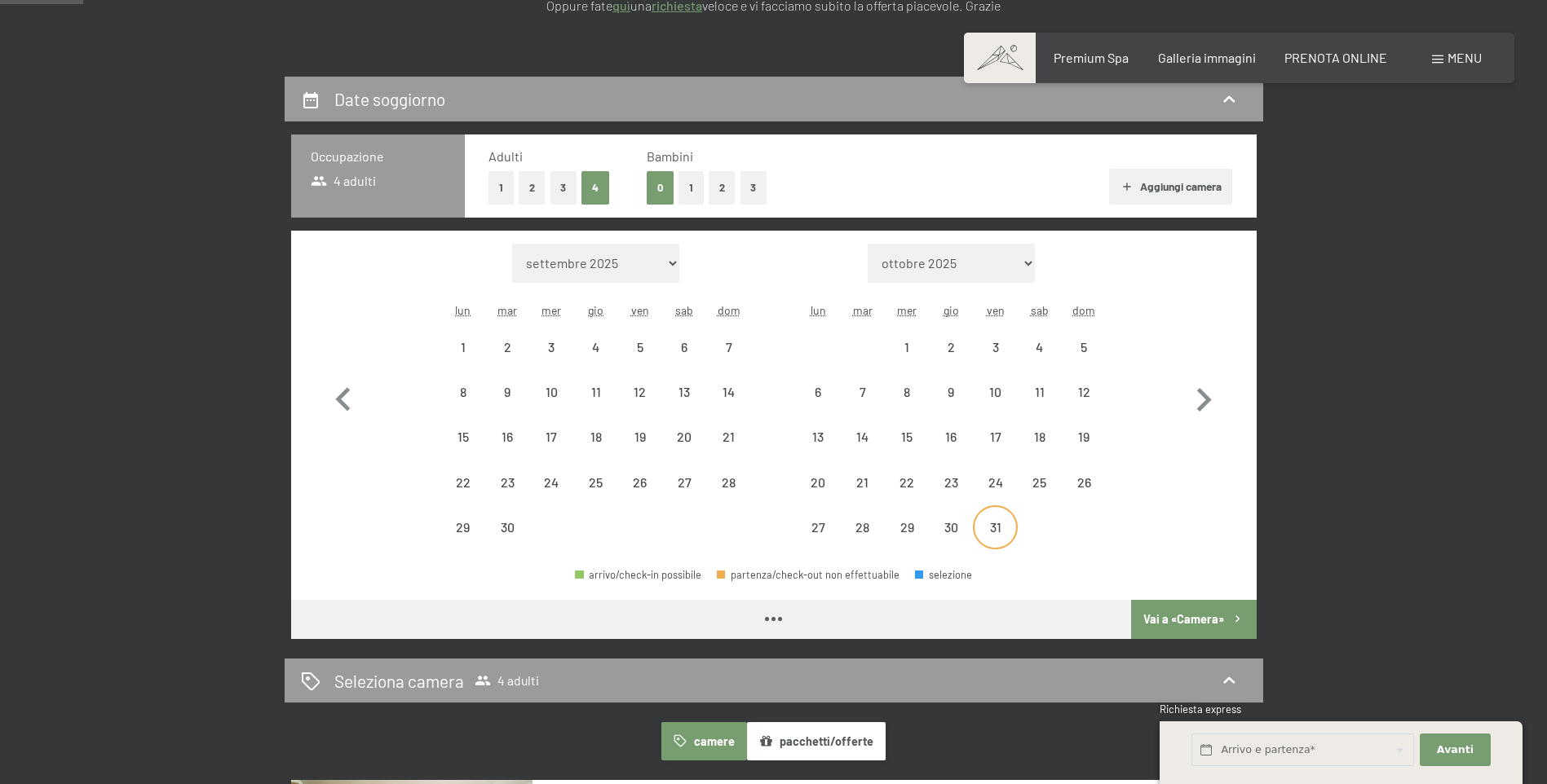
scroll to position [326, 0]
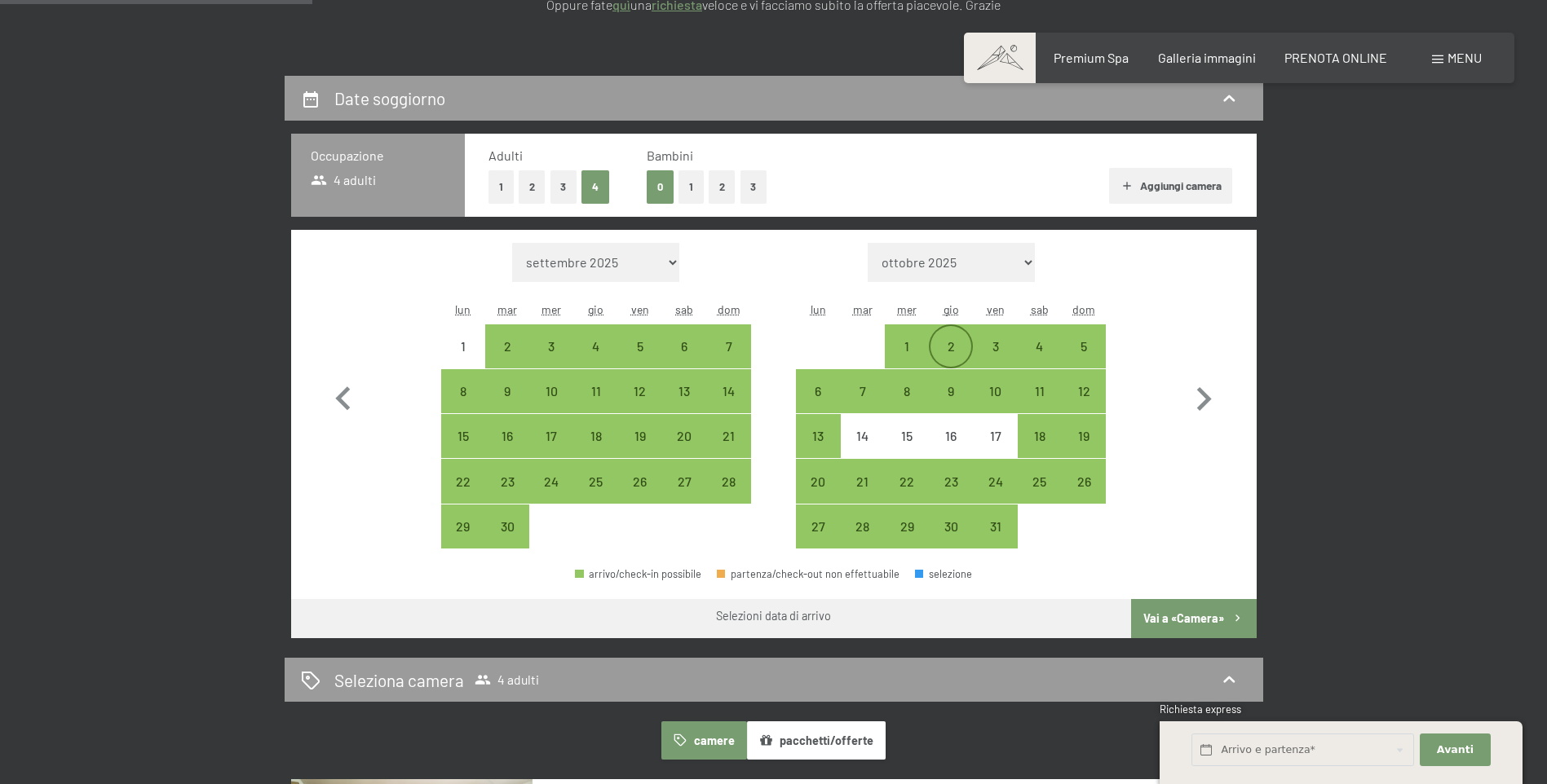
click at [944, 348] on div "2" at bounding box center [951, 360] width 40 height 40
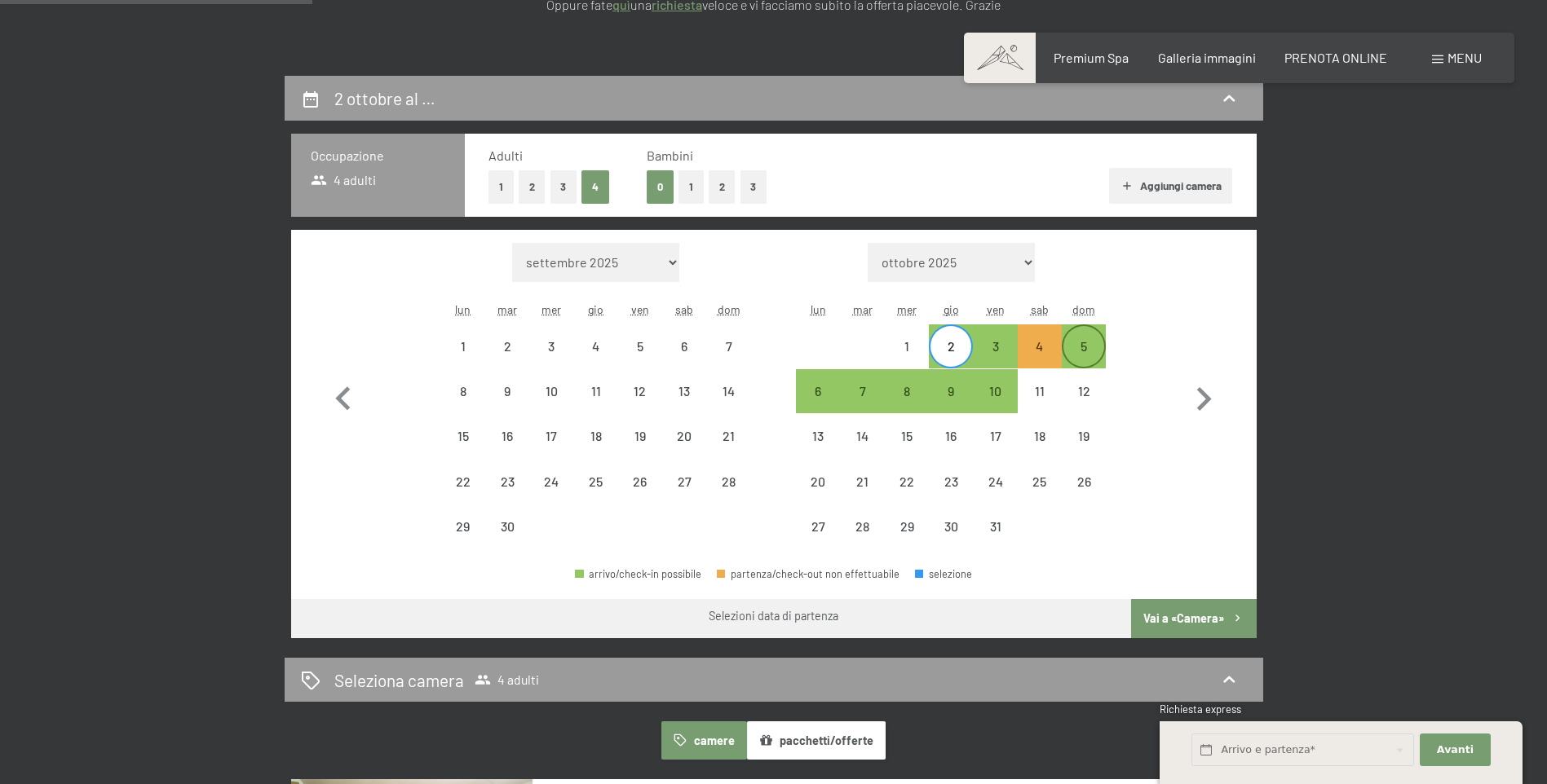
click at [1096, 358] on div "5" at bounding box center [1084, 360] width 40 height 40
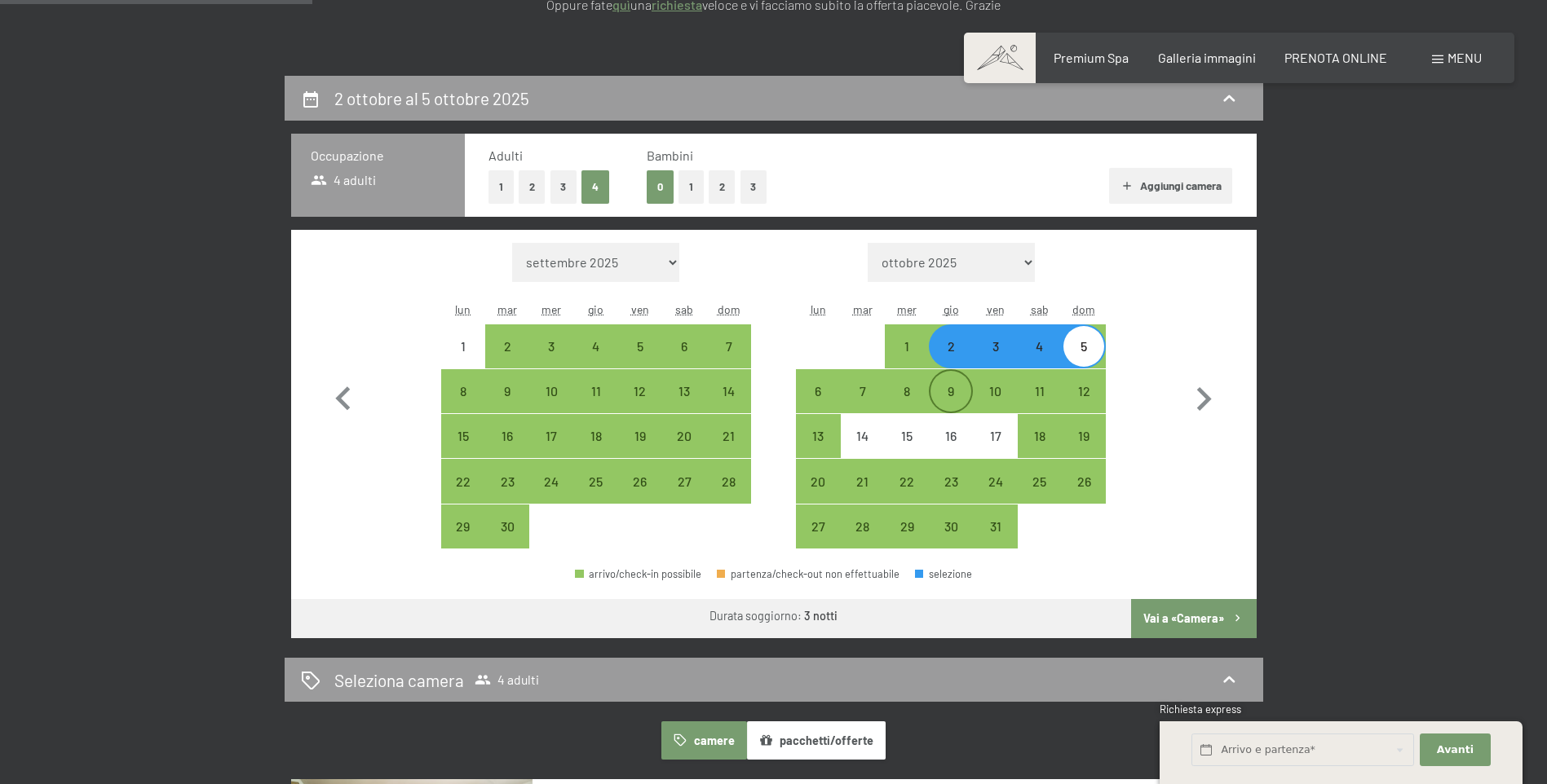
click at [939, 399] on div "9" at bounding box center [951, 405] width 40 height 40
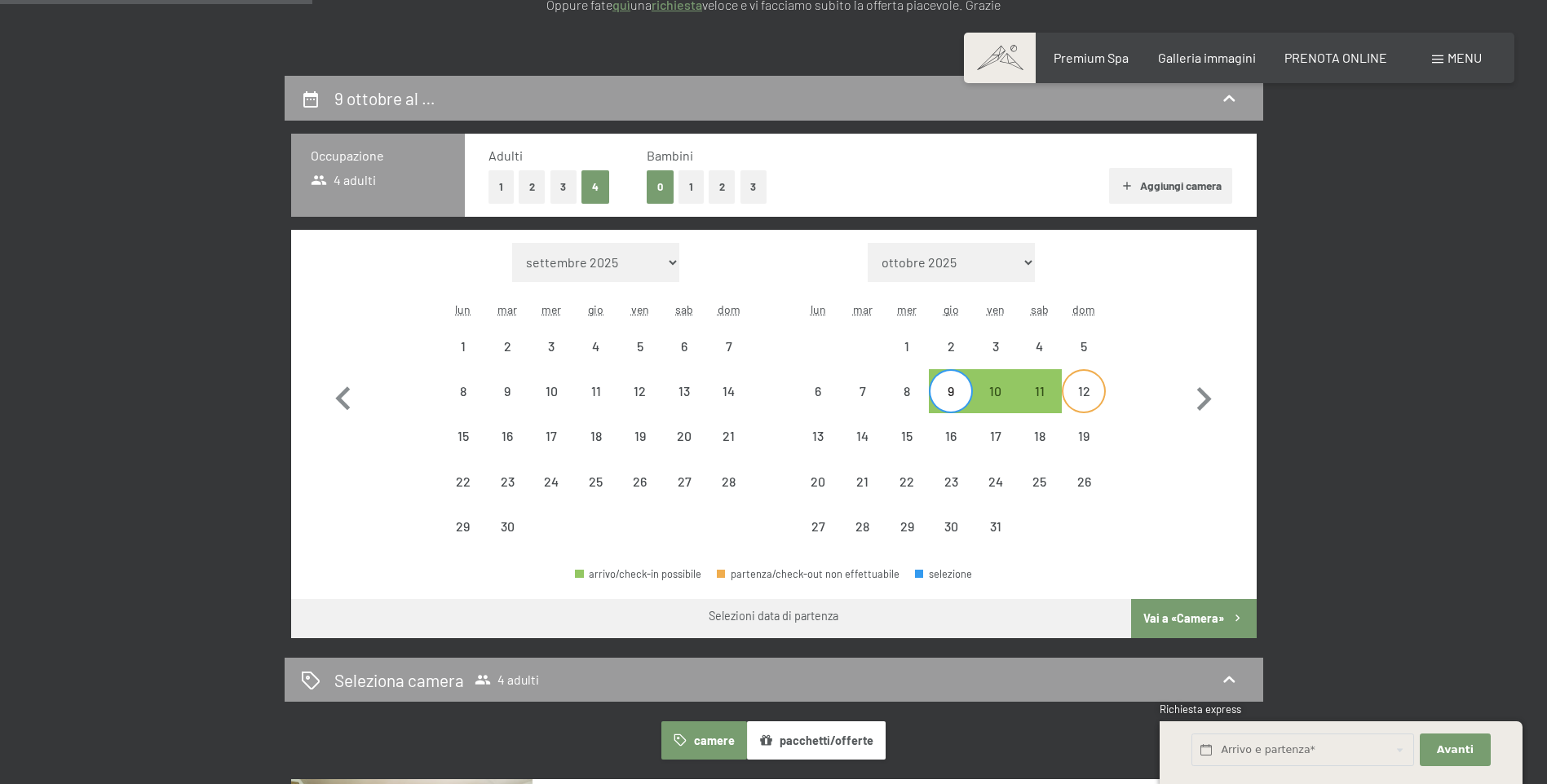
click at [1084, 392] on div "12" at bounding box center [1084, 405] width 40 height 40
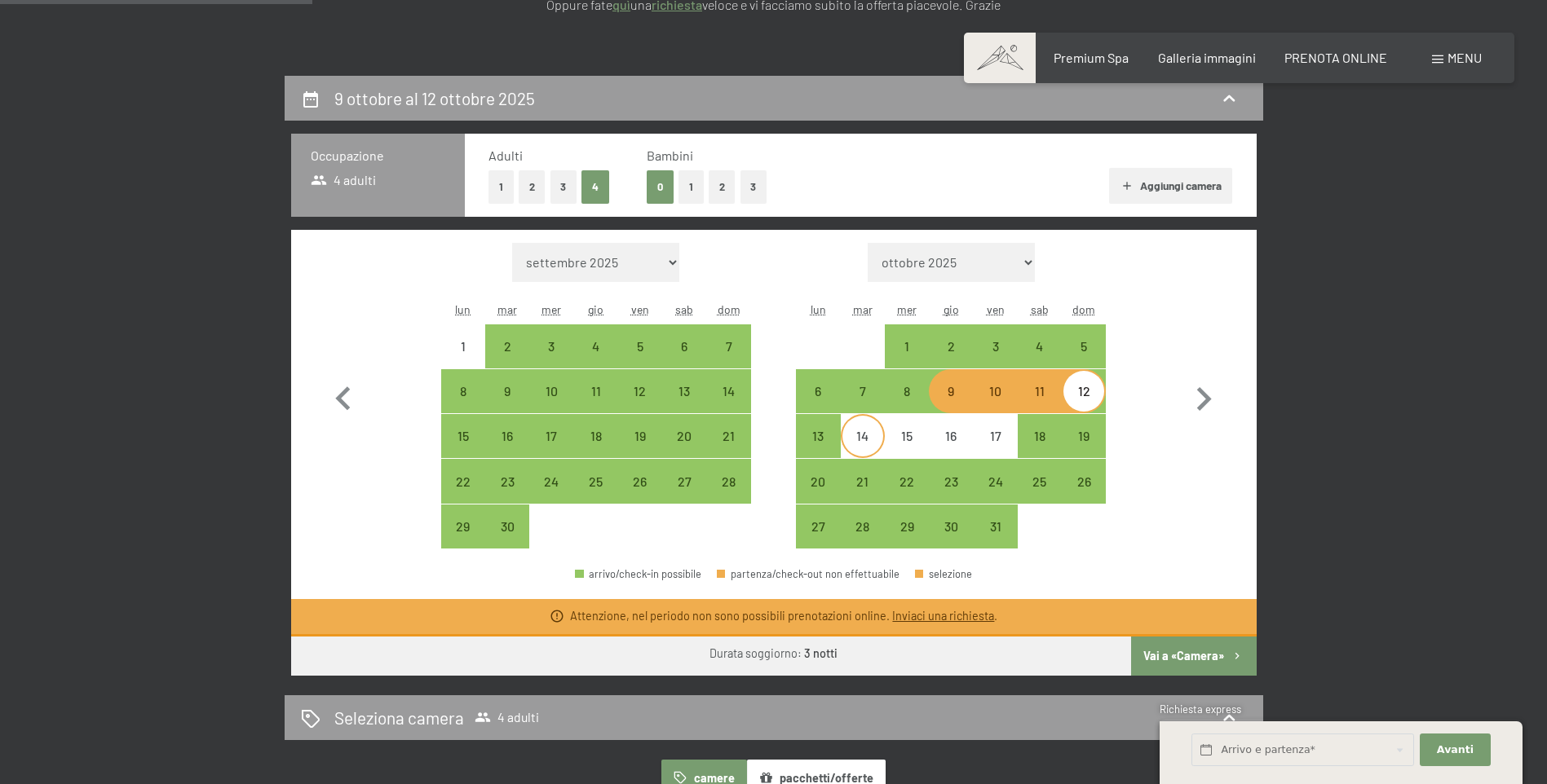
click at [882, 438] on div "14" at bounding box center [863, 450] width 40 height 40
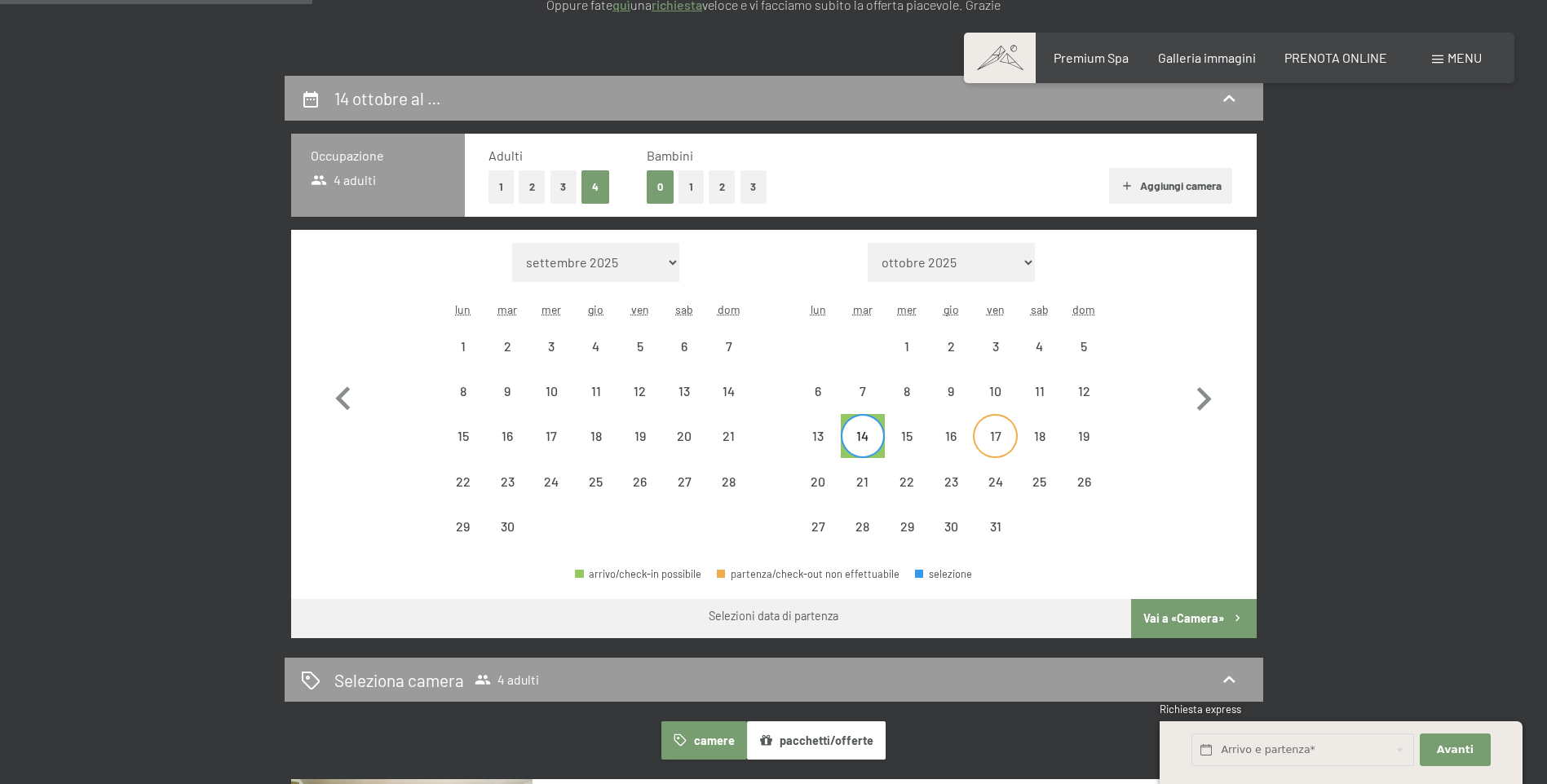
click at [987, 440] on div "17" at bounding box center [994, 450] width 40 height 40
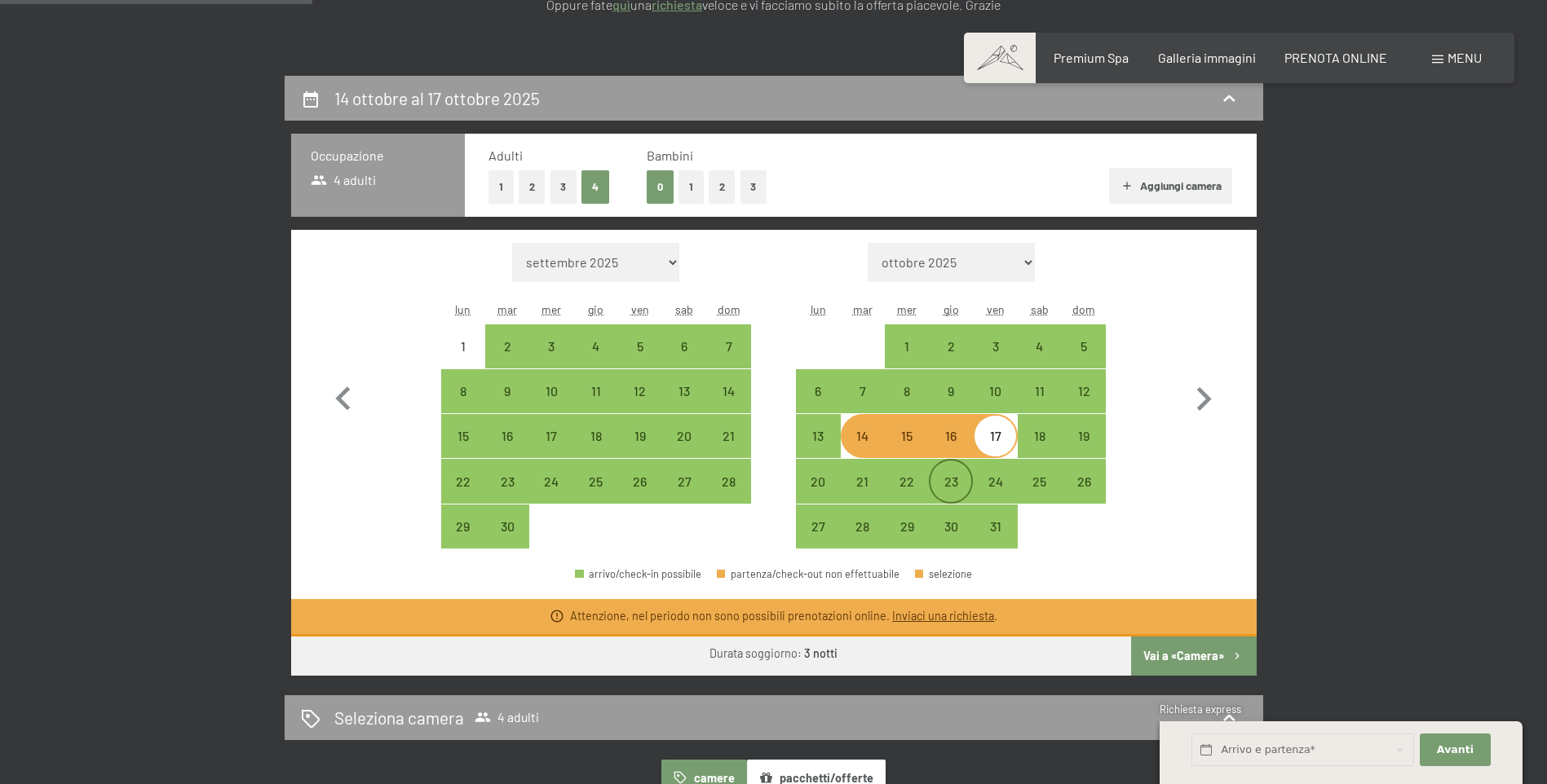
click at [946, 482] on div "23" at bounding box center [951, 495] width 40 height 40
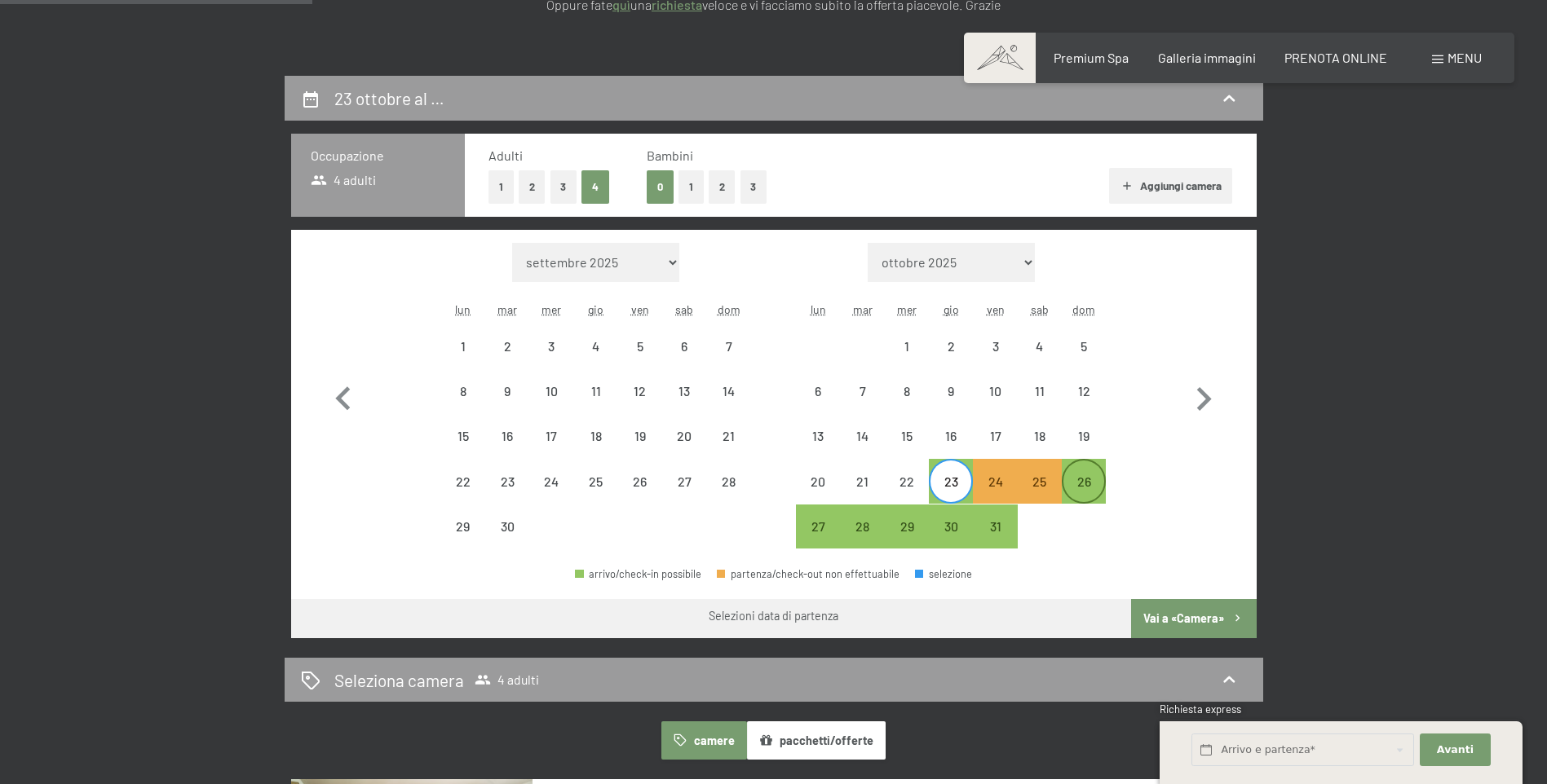
click at [1081, 479] on div "26" at bounding box center [1084, 495] width 40 height 40
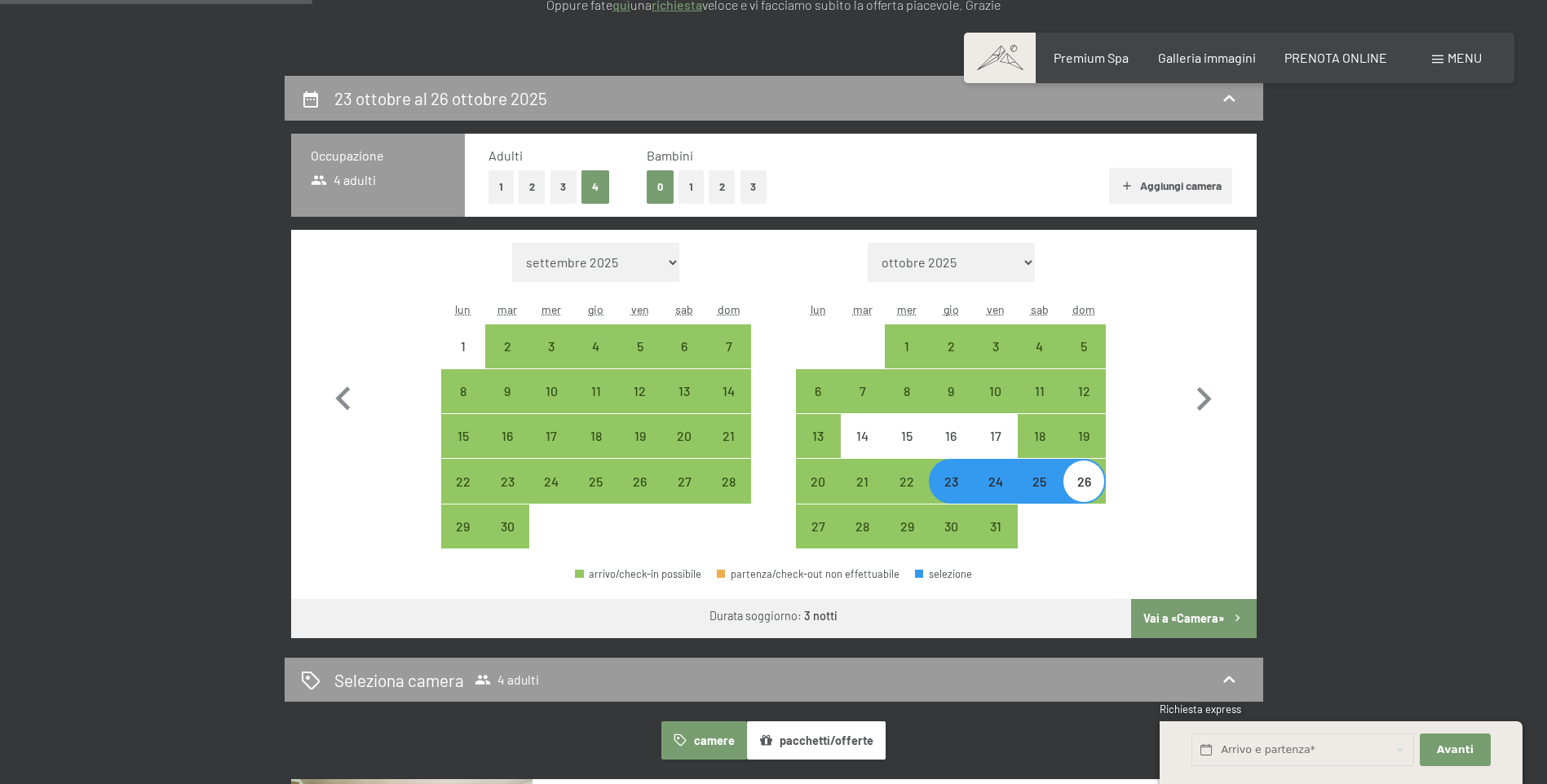
click at [1175, 622] on button "Vai a «Camera»" at bounding box center [1194, 618] width 125 height 40
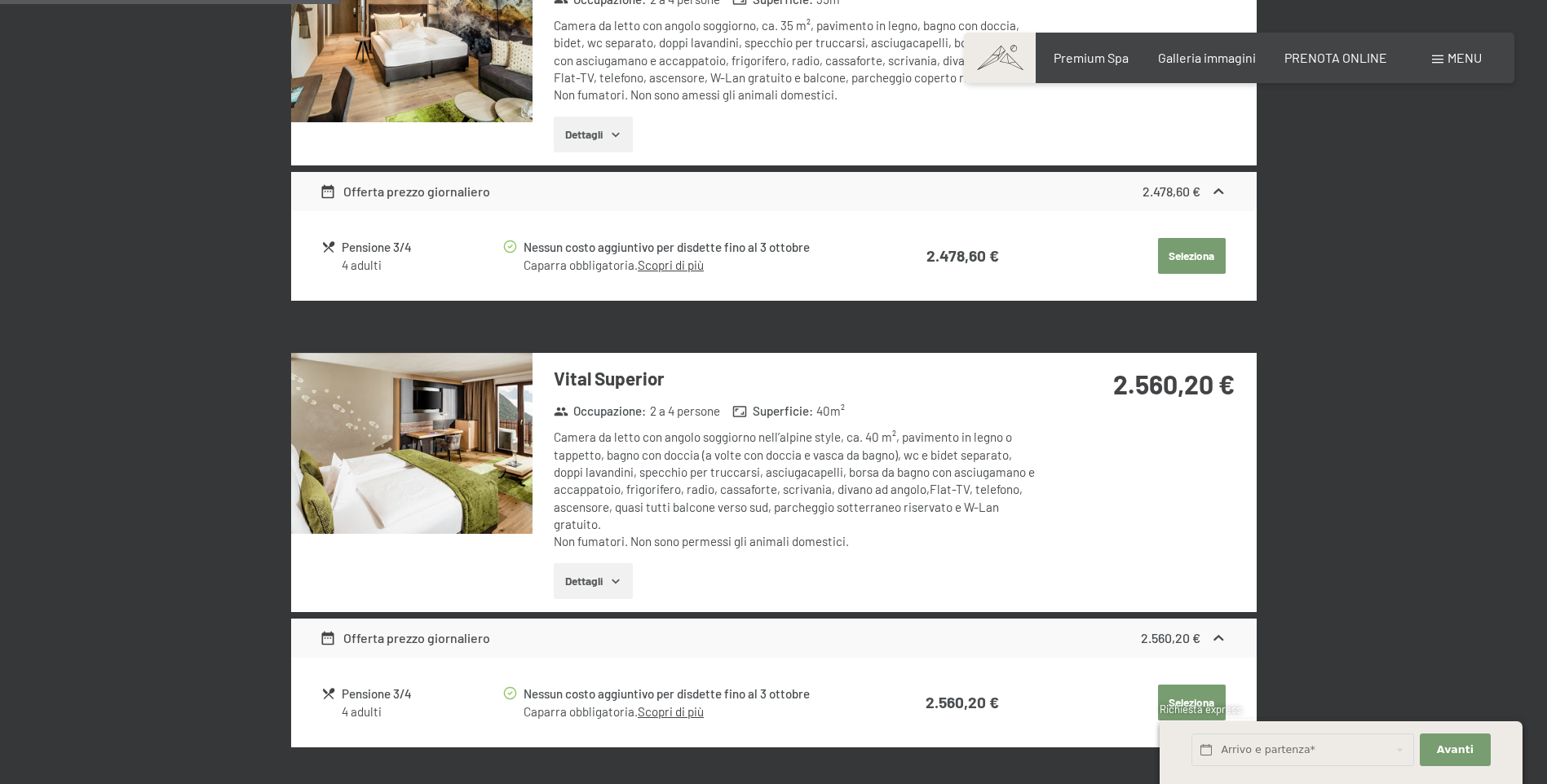
scroll to position [239, 0]
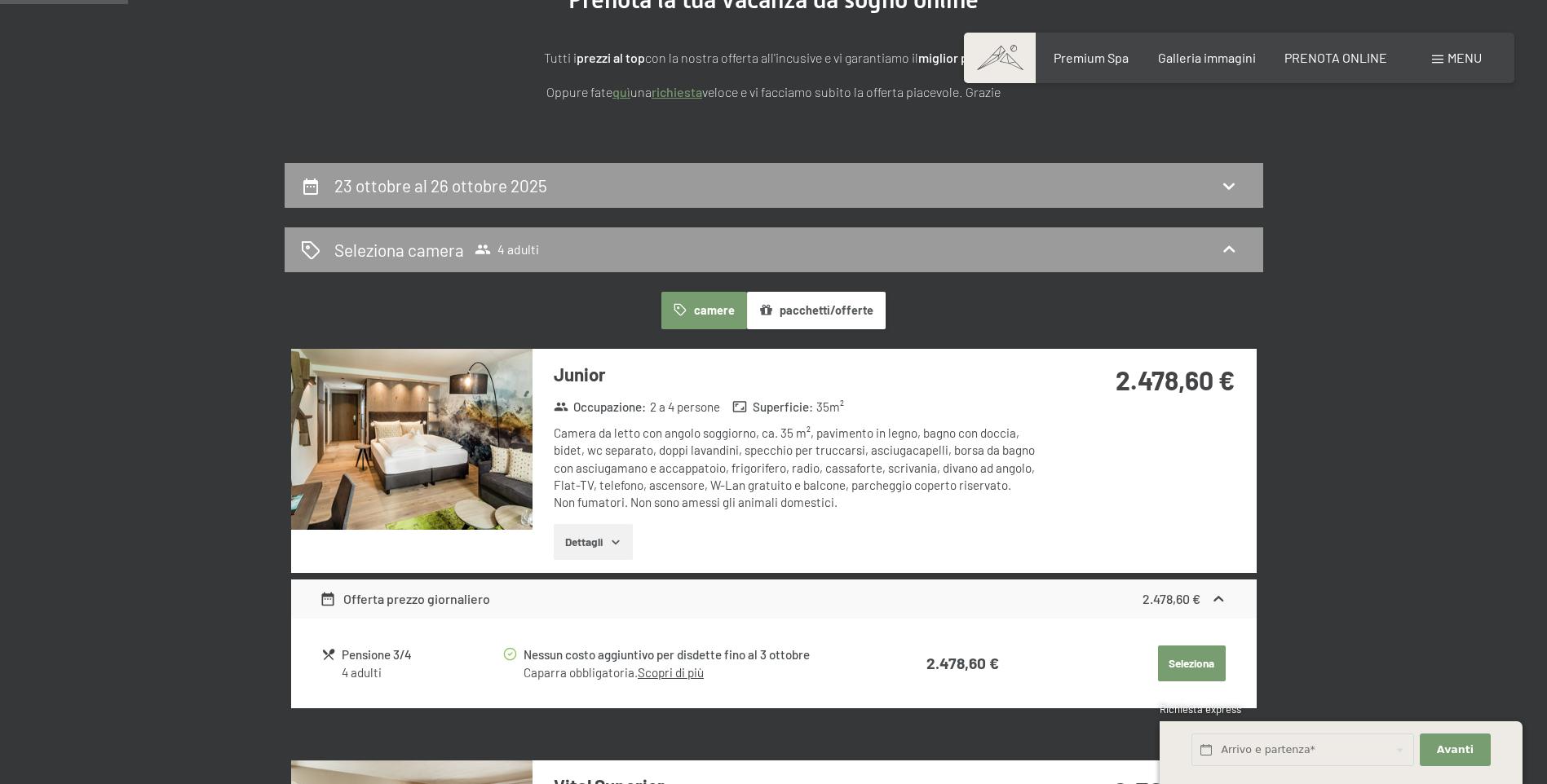
click at [605, 539] on button "Dettagli" at bounding box center [593, 542] width 79 height 36
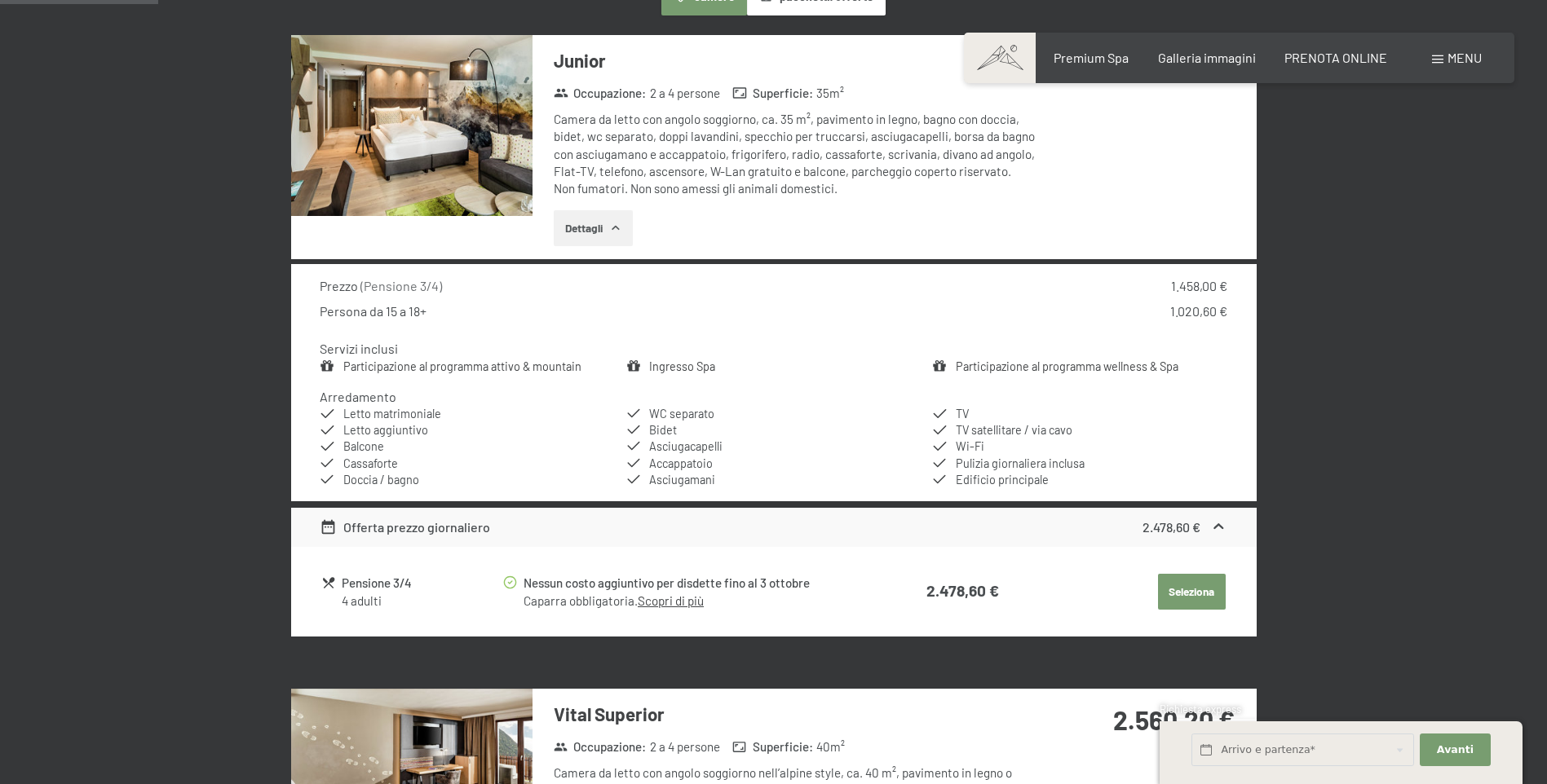
scroll to position [565, 0]
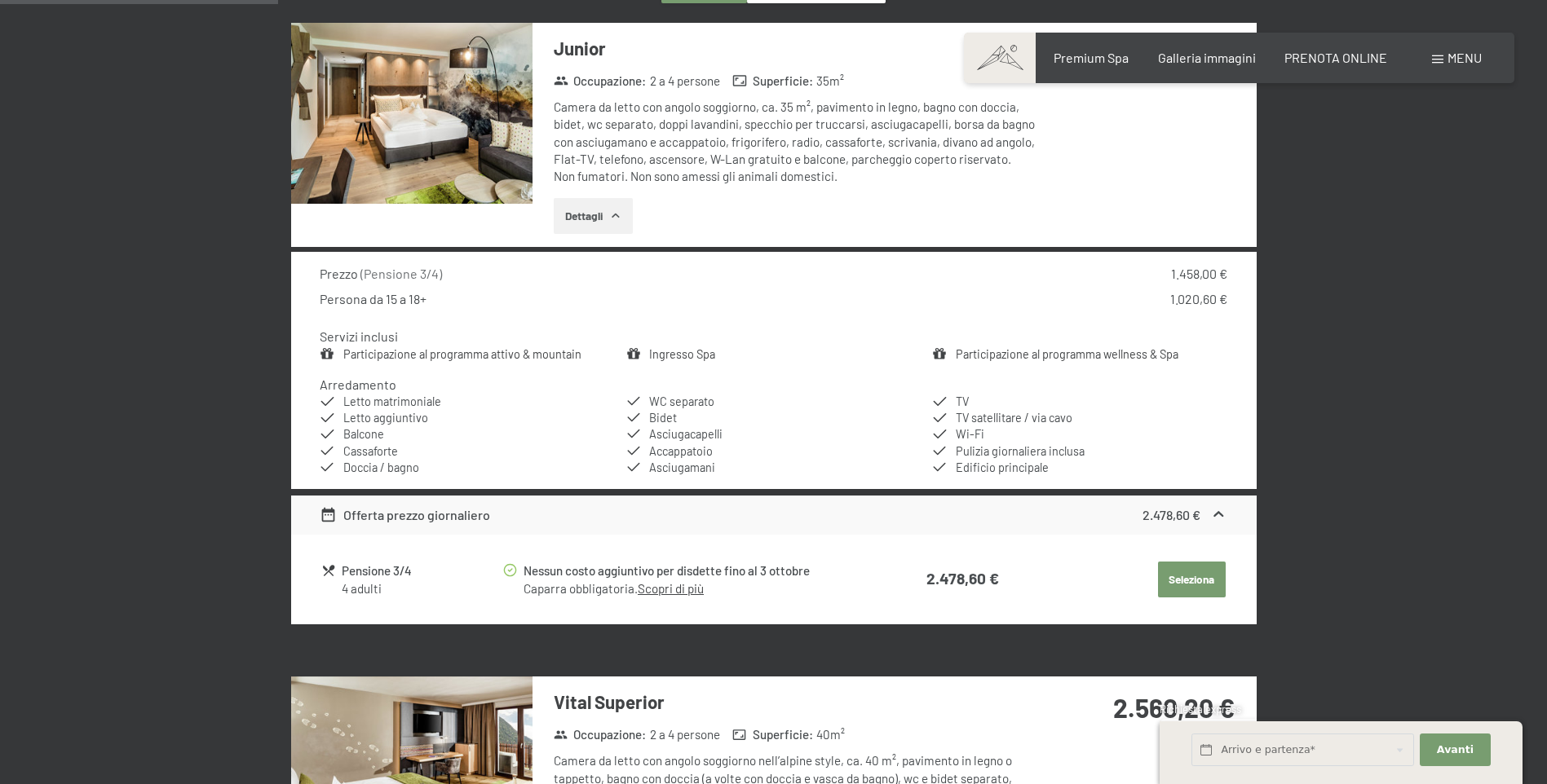
click at [1206, 572] on button "Seleziona" at bounding box center [1191, 579] width 68 height 36
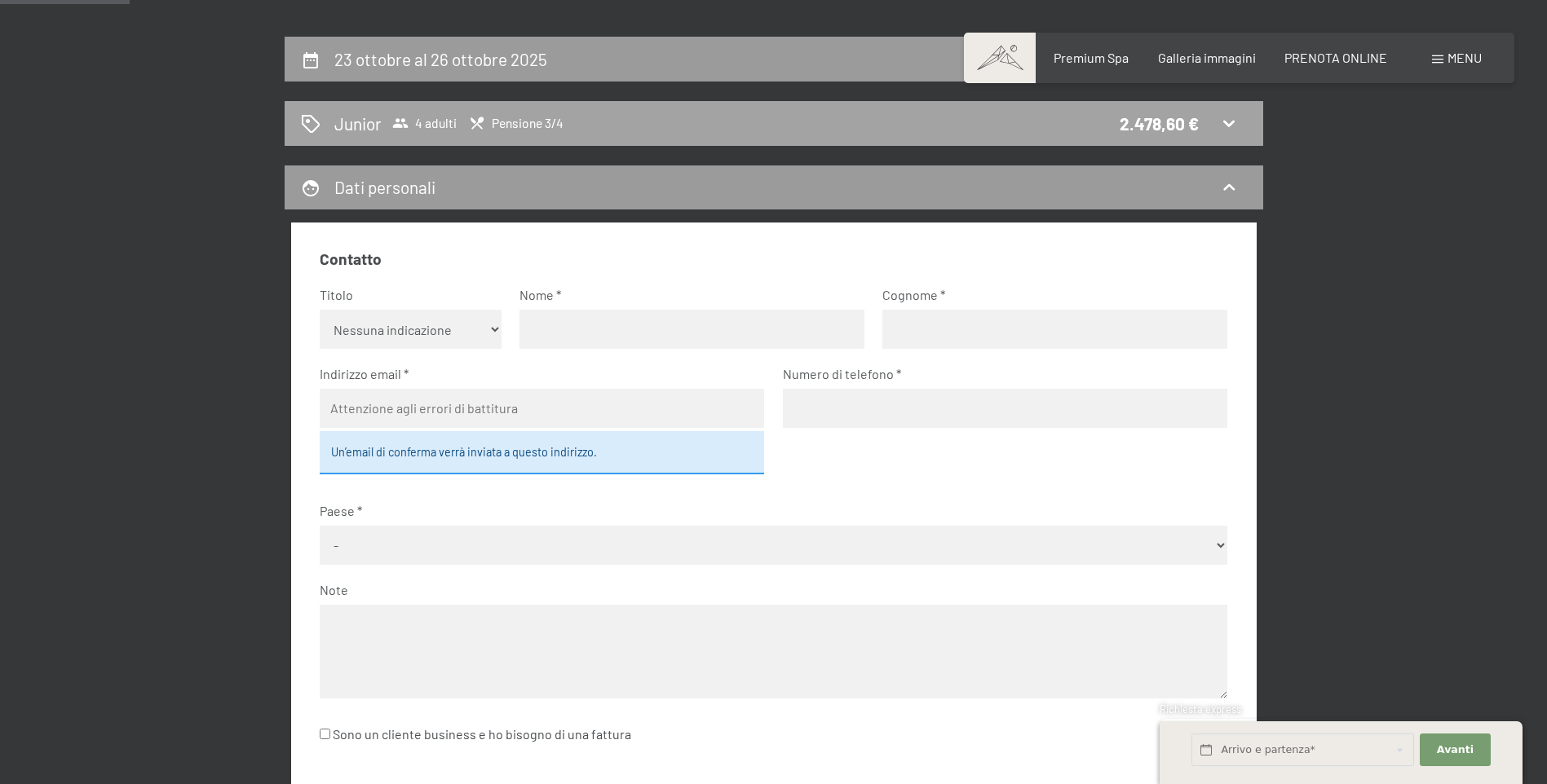
scroll to position [157, 0]
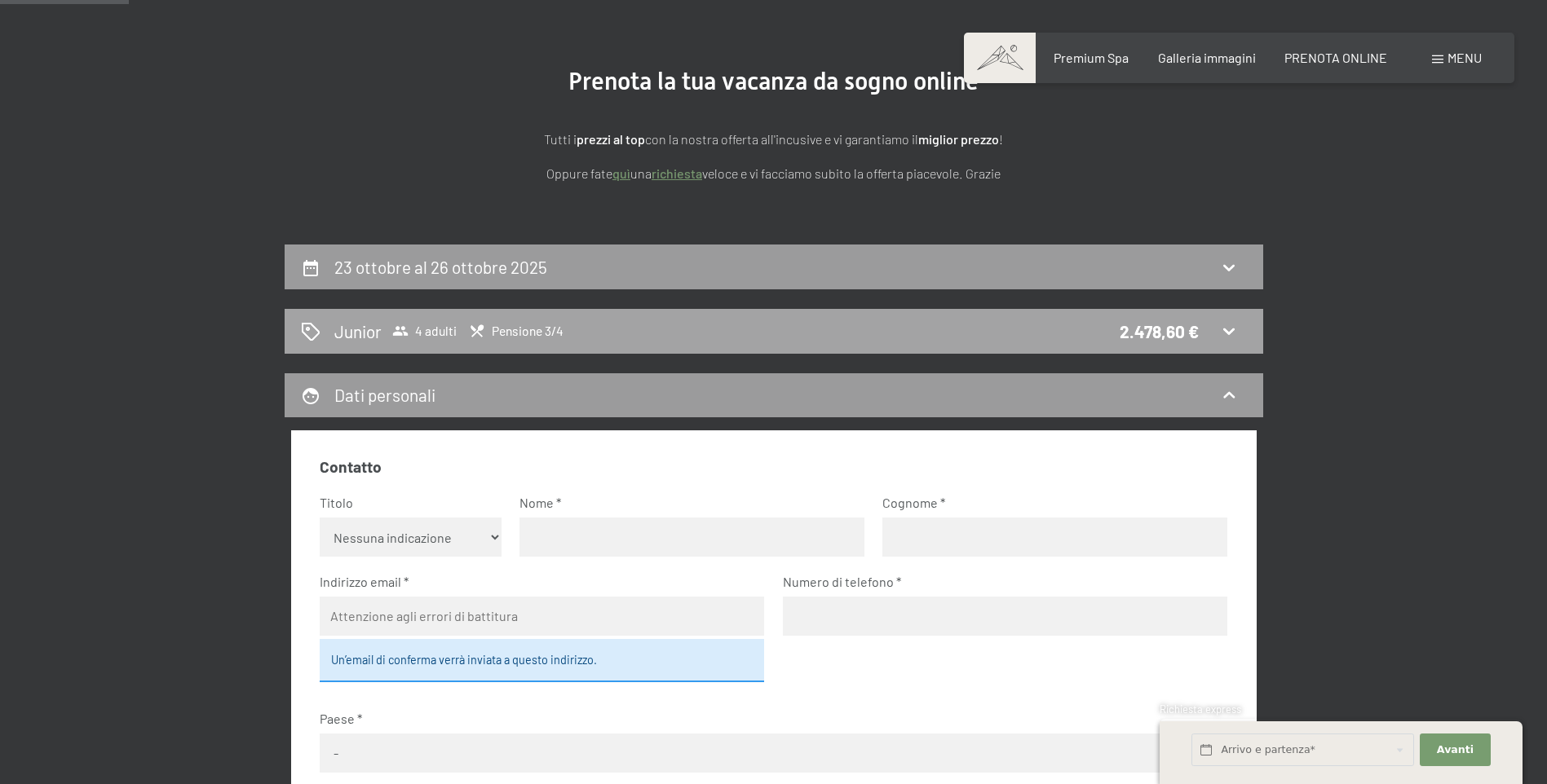
click at [575, 326] on div "Junior 4 adulti Pensione 3/4 2.478,60 €" at bounding box center [774, 331] width 946 height 24
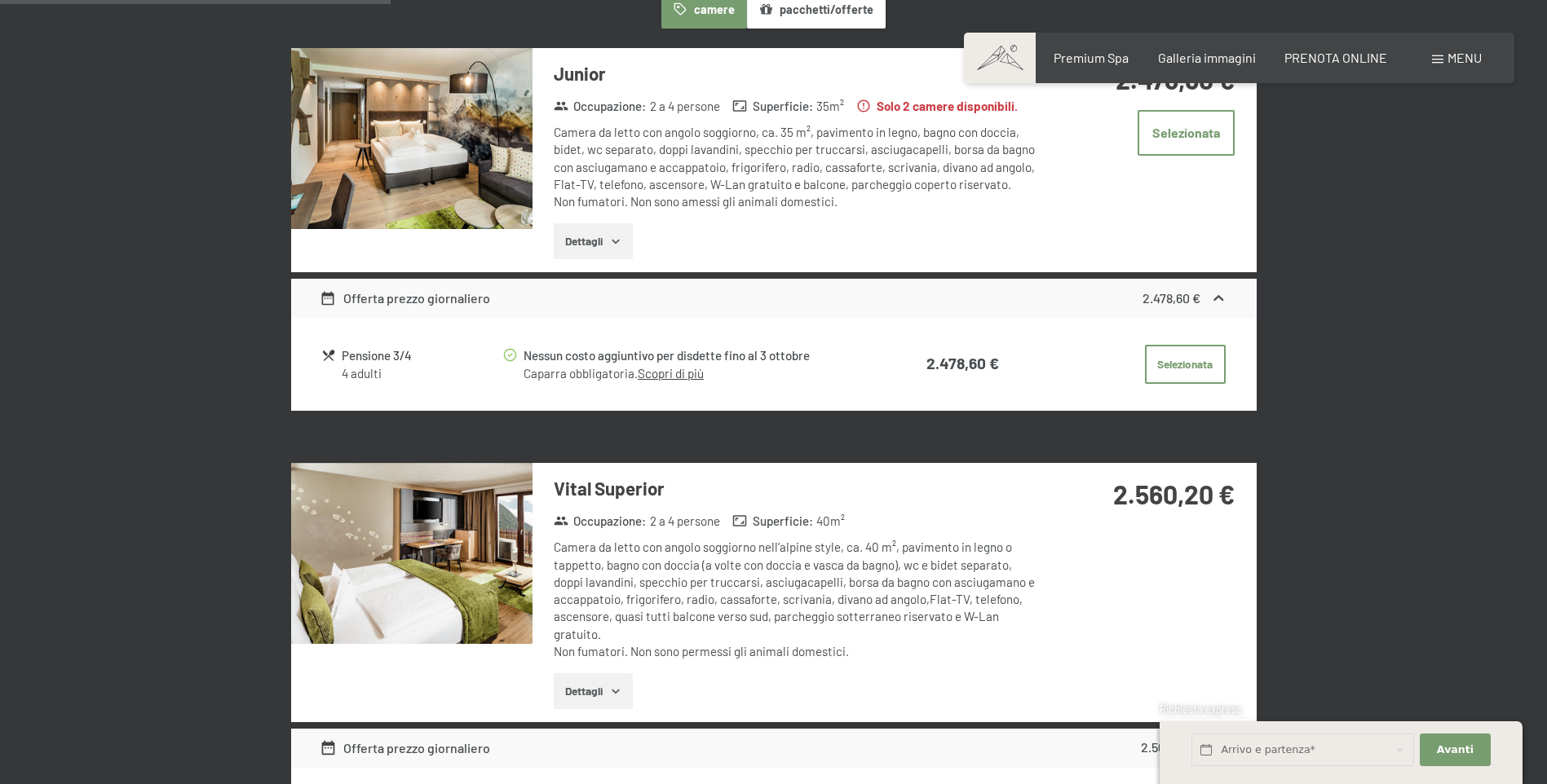
scroll to position [320, 0]
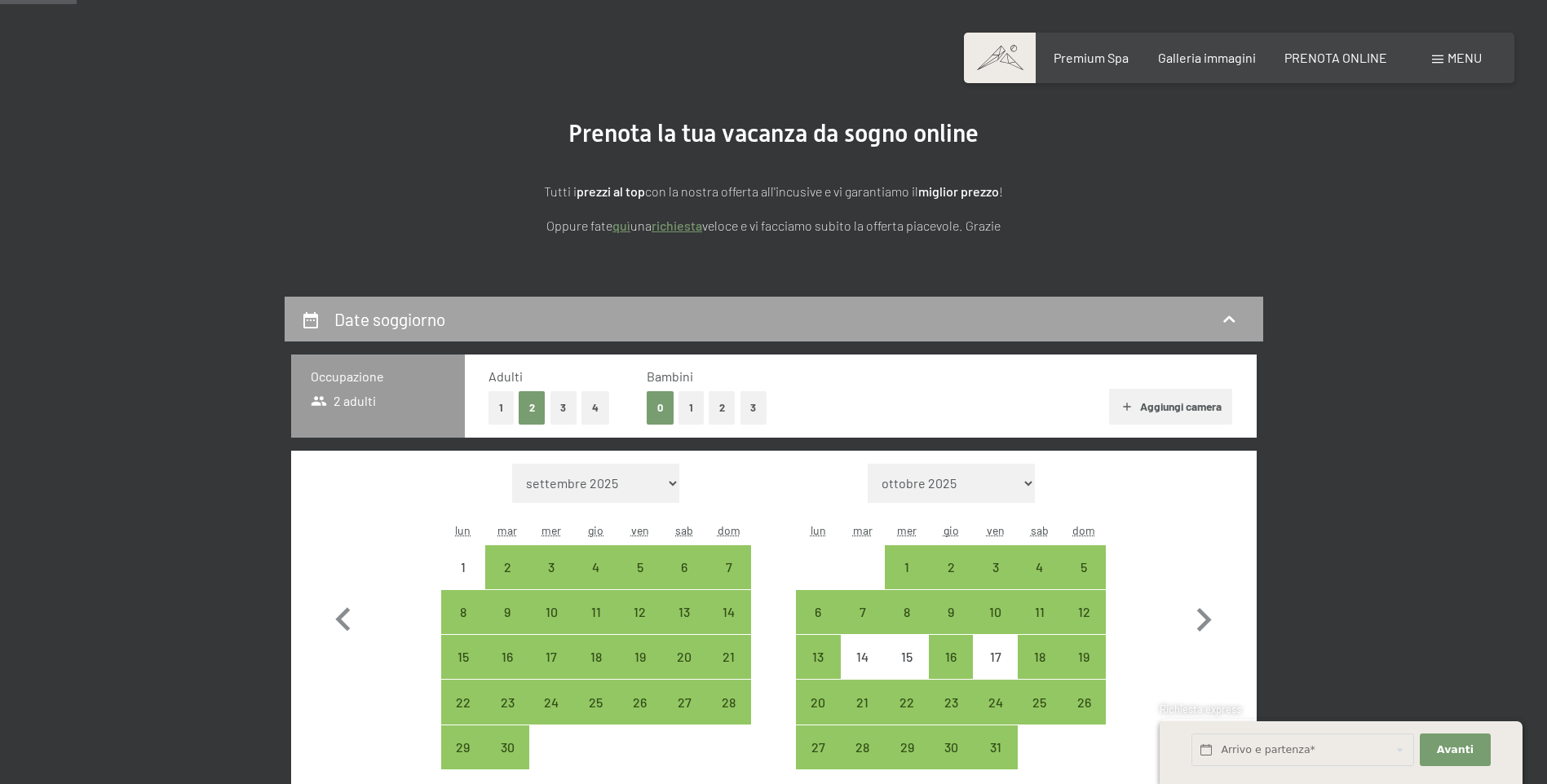
scroll to position [326, 0]
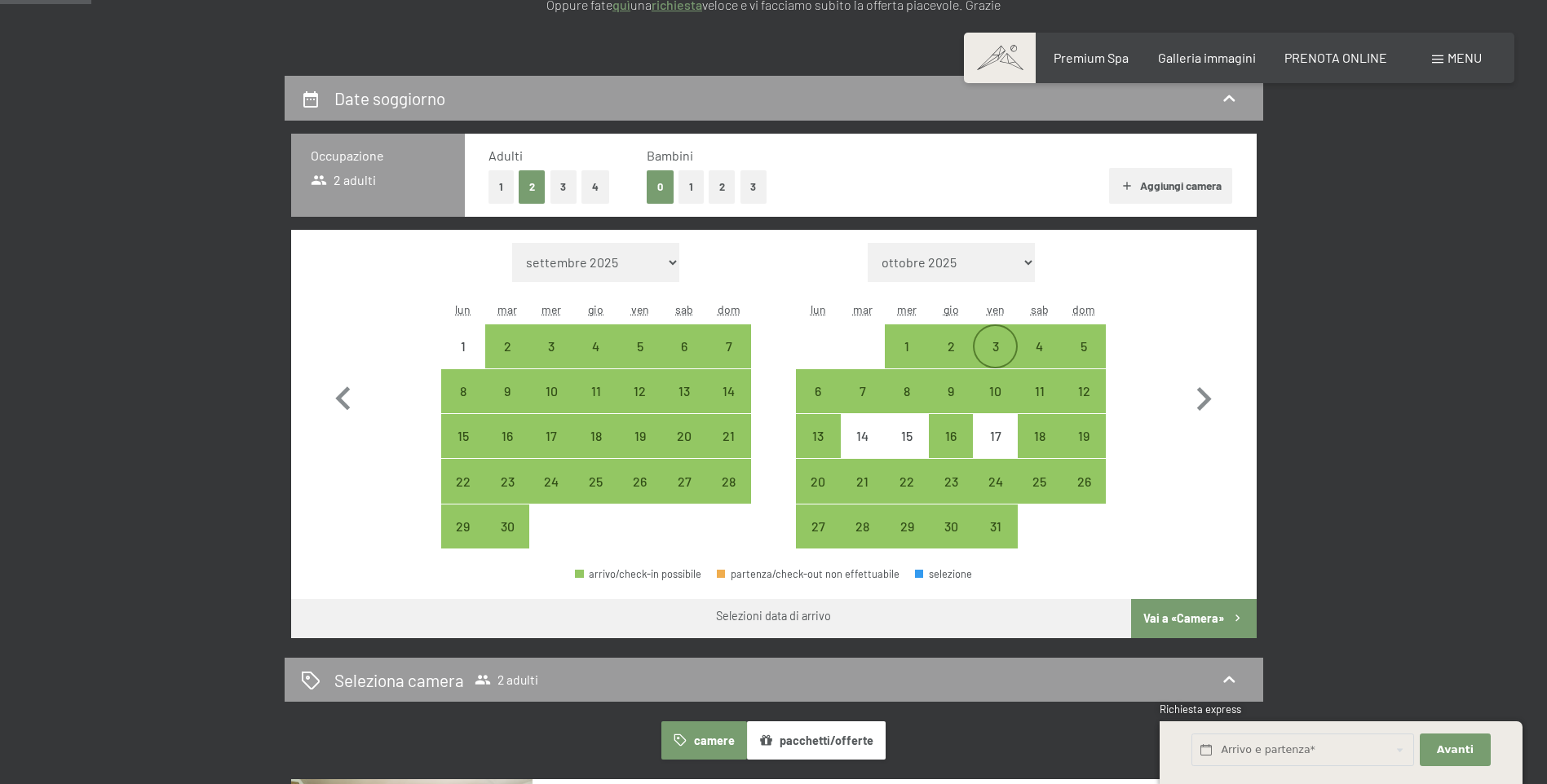
drag, startPoint x: 967, startPoint y: 354, endPoint x: 987, endPoint y: 354, distance: 20.0
click at [967, 354] on div "2" at bounding box center [951, 360] width 40 height 40
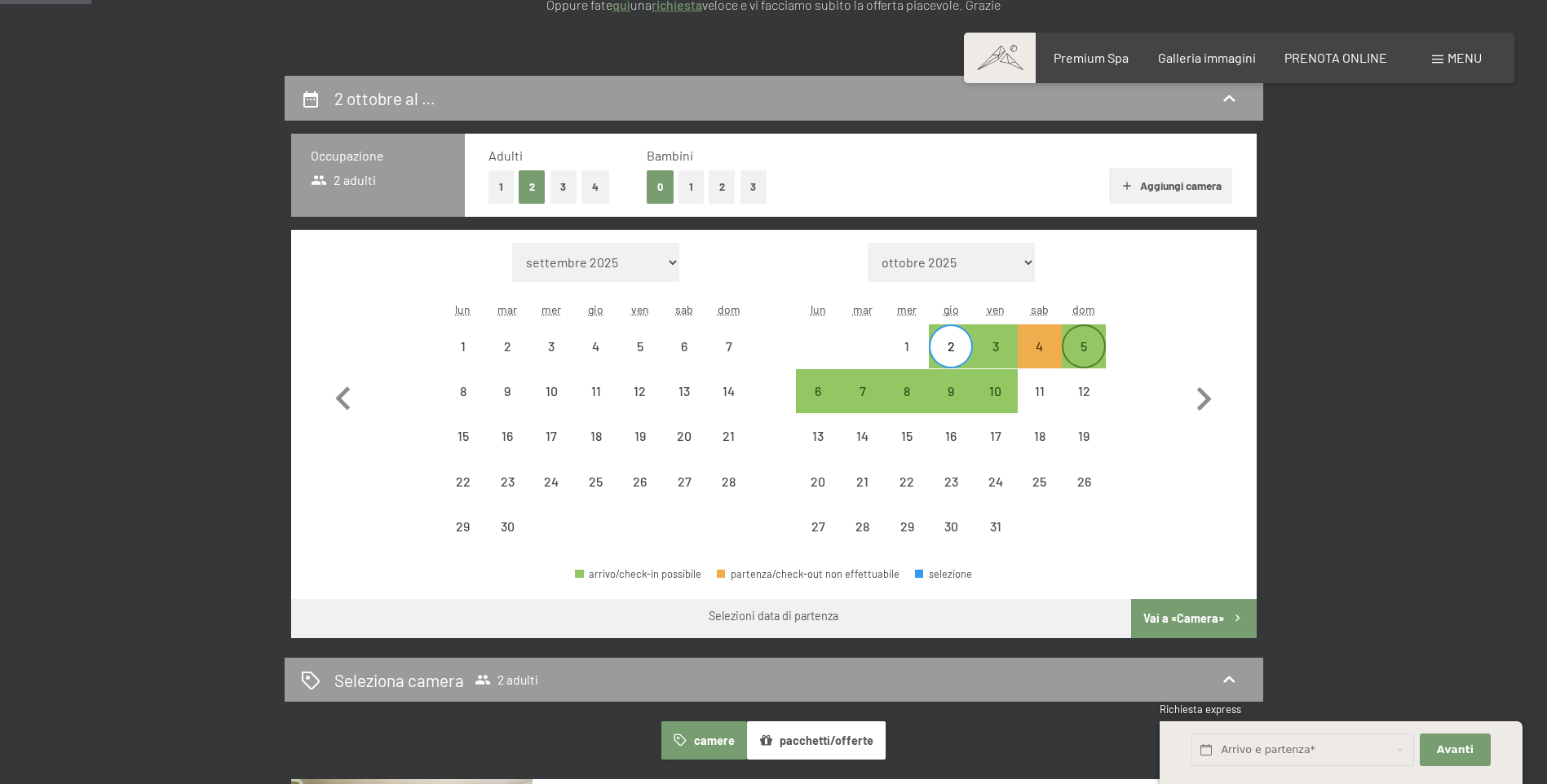
click at [1086, 349] on div "5" at bounding box center [1084, 360] width 40 height 40
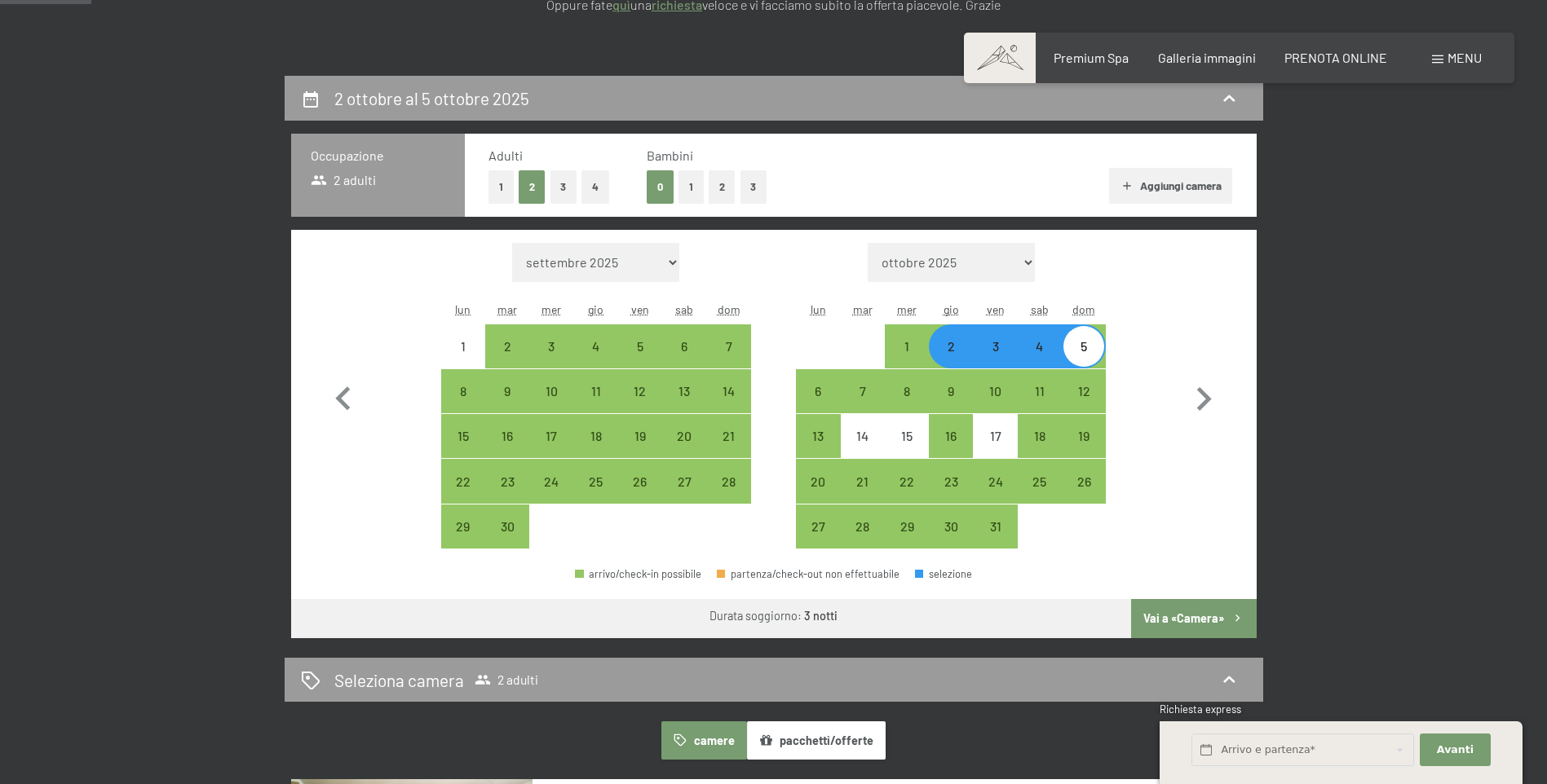
click at [1167, 615] on button "Vai a «Camera»" at bounding box center [1194, 618] width 125 height 40
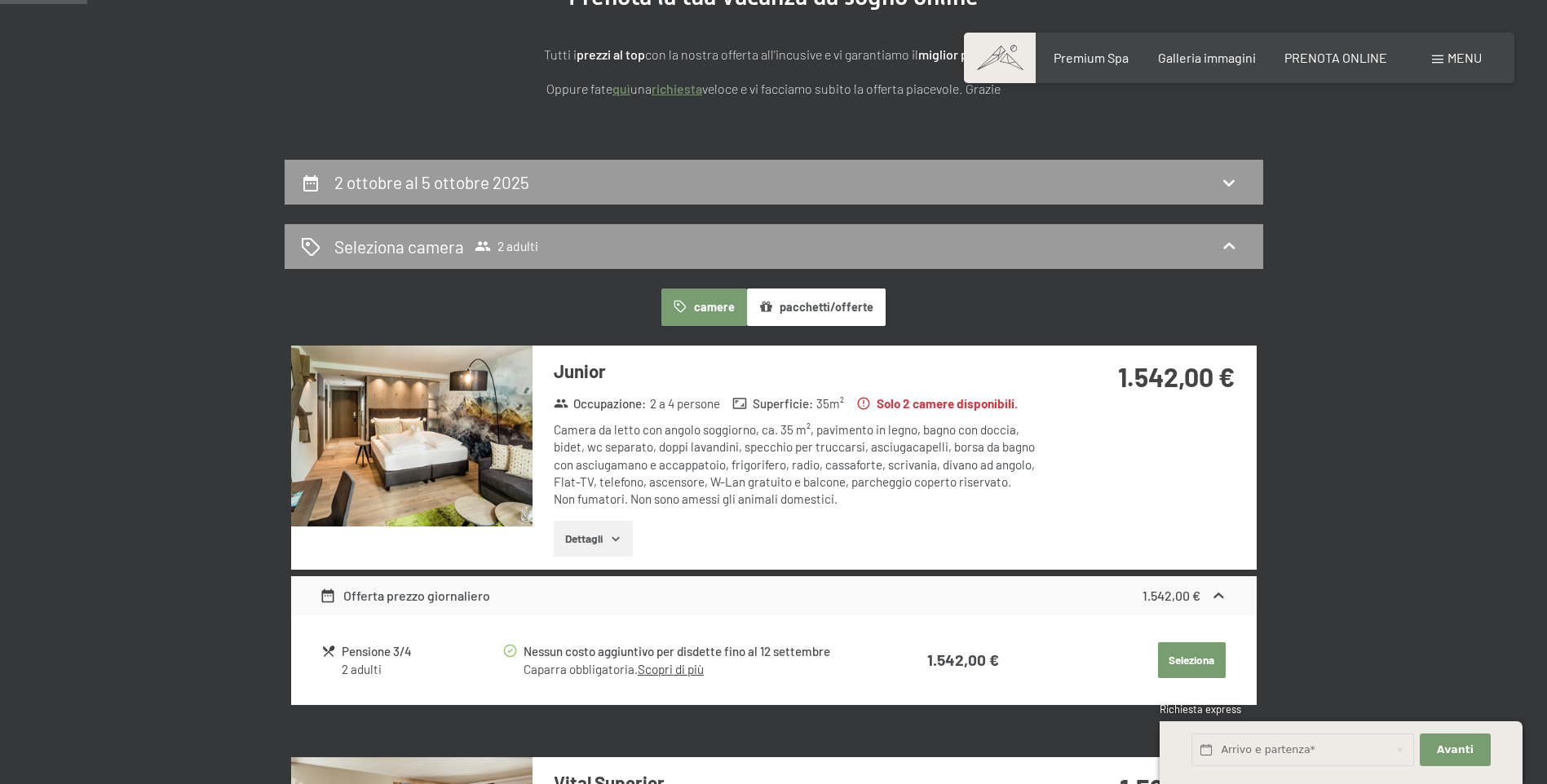
scroll to position [245, 0]
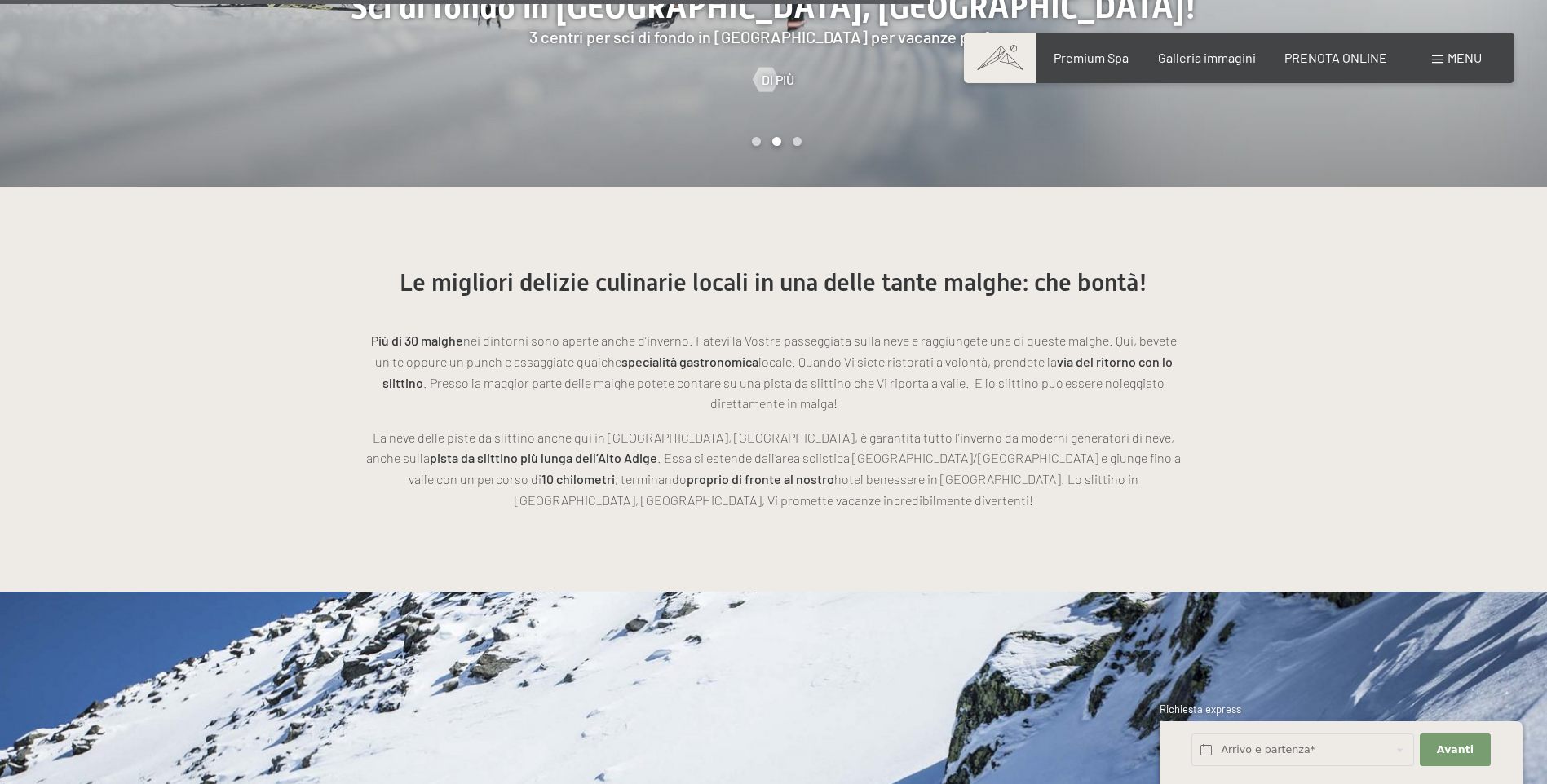
scroll to position [4075, 0]
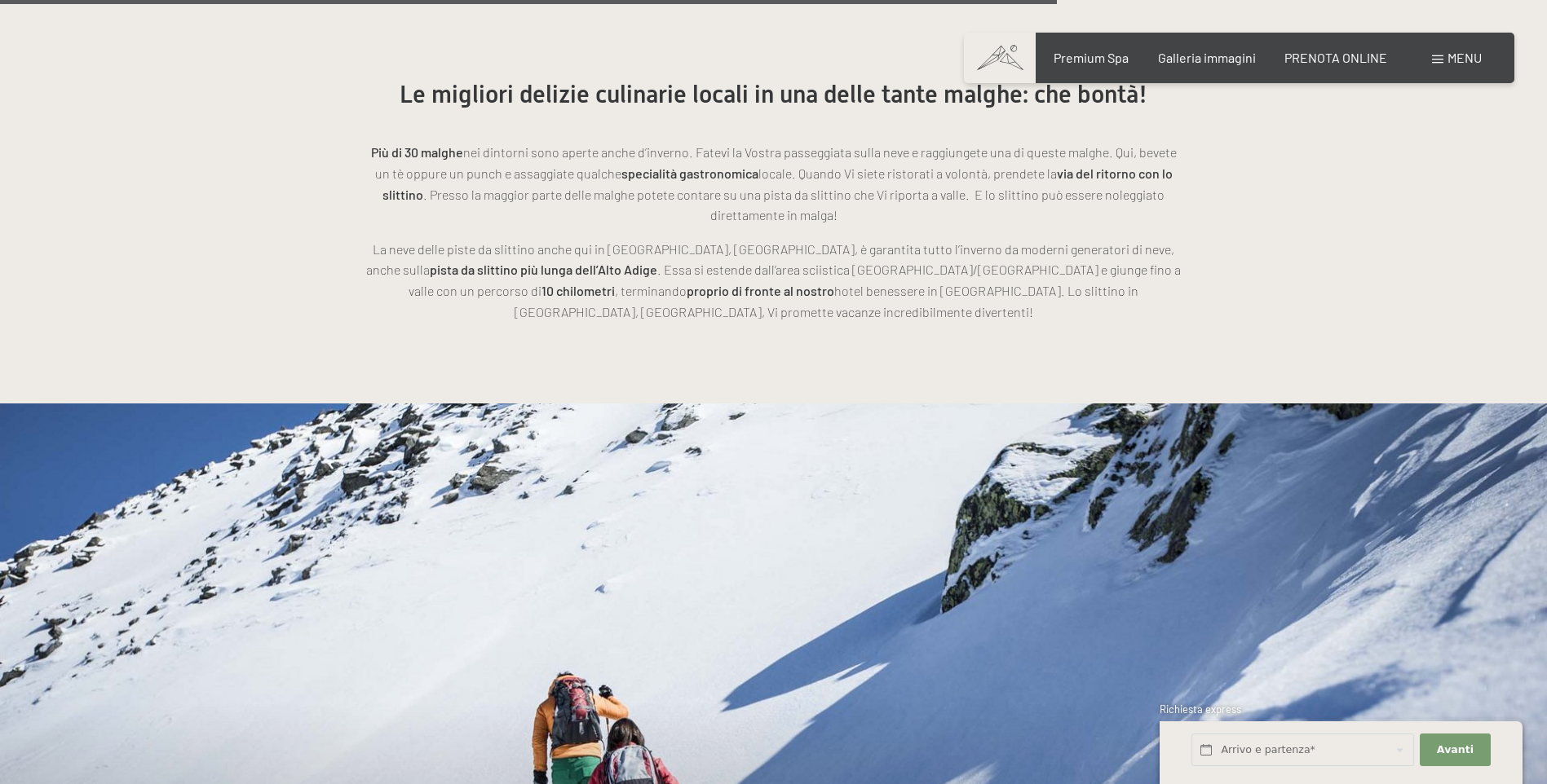
click at [720, 456] on div at bounding box center [387, 735] width 774 height 662
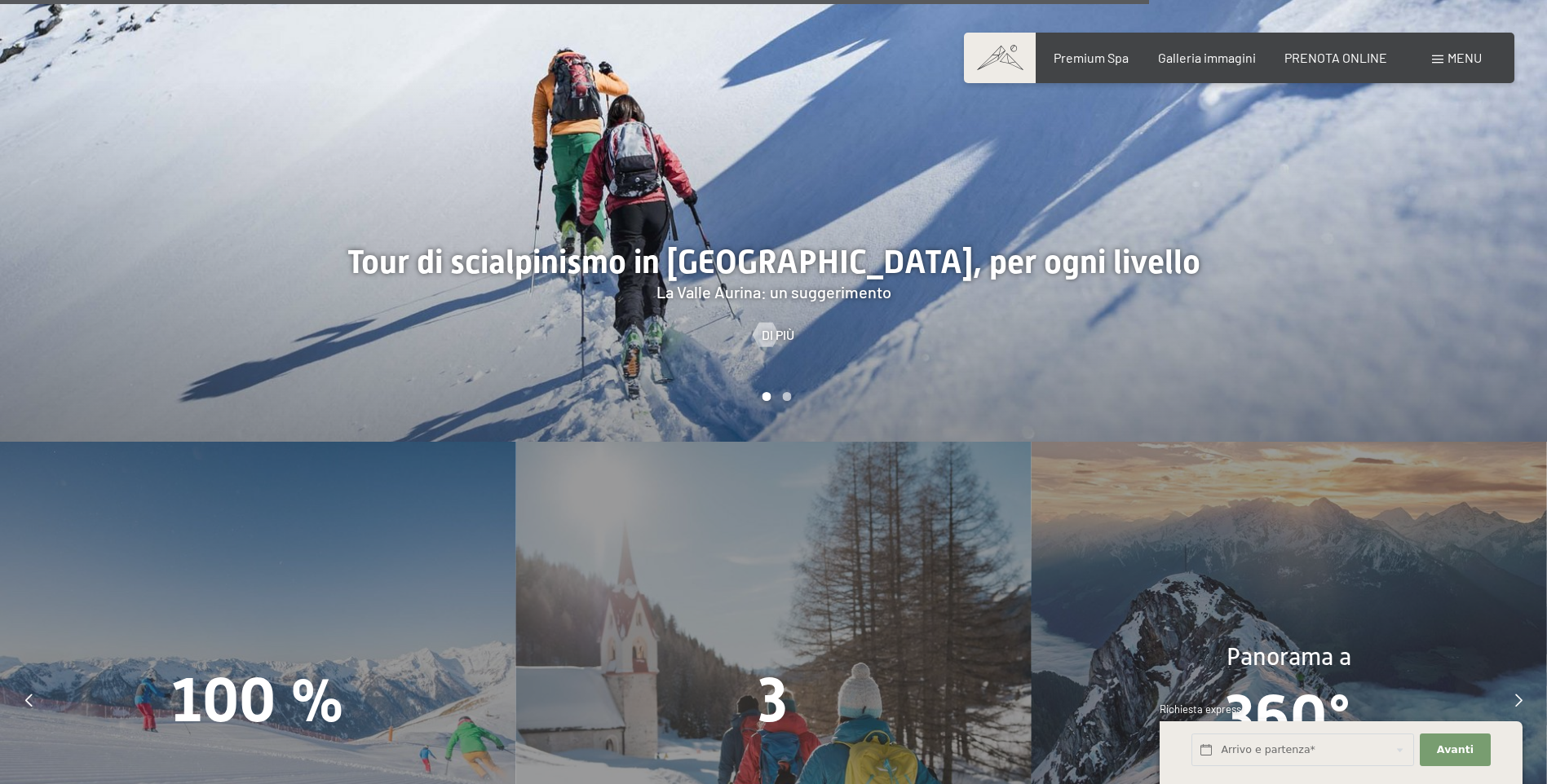
scroll to position [4483, 0]
